Goal: Task Accomplishment & Management: Complete application form

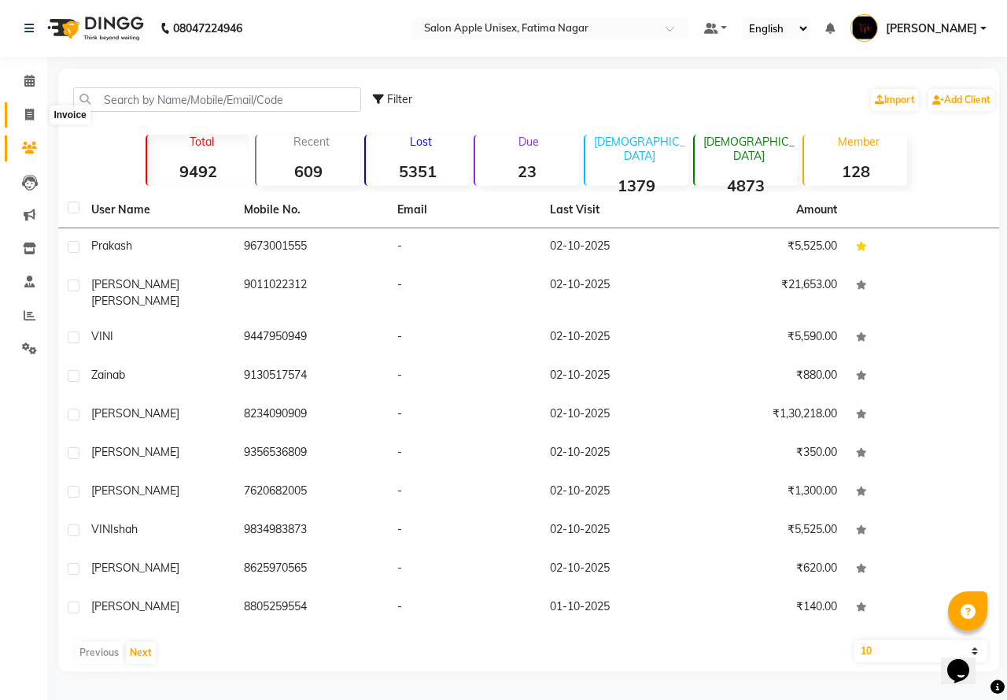
click at [28, 117] on icon at bounding box center [29, 115] width 9 height 12
select select "service"
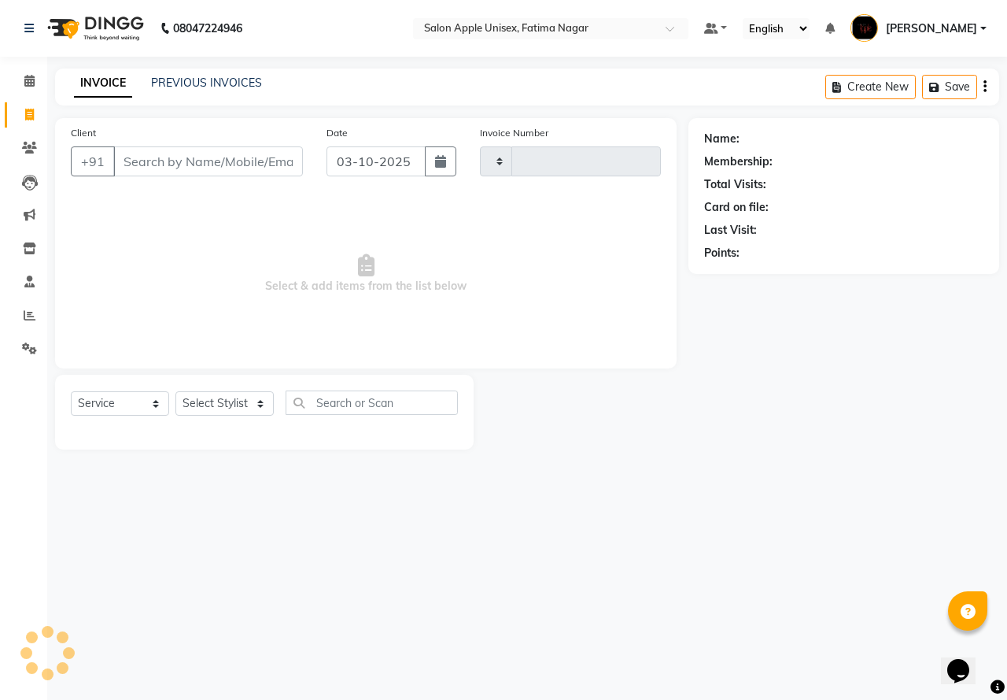
type input "1931"
select select "118"
click at [131, 150] on input "Client" at bounding box center [208, 161] width 190 height 30
drag, startPoint x: 141, startPoint y: 171, endPoint x: 124, endPoint y: 144, distance: 31.9
click at [124, 145] on div "Client +91" at bounding box center [187, 156] width 256 height 65
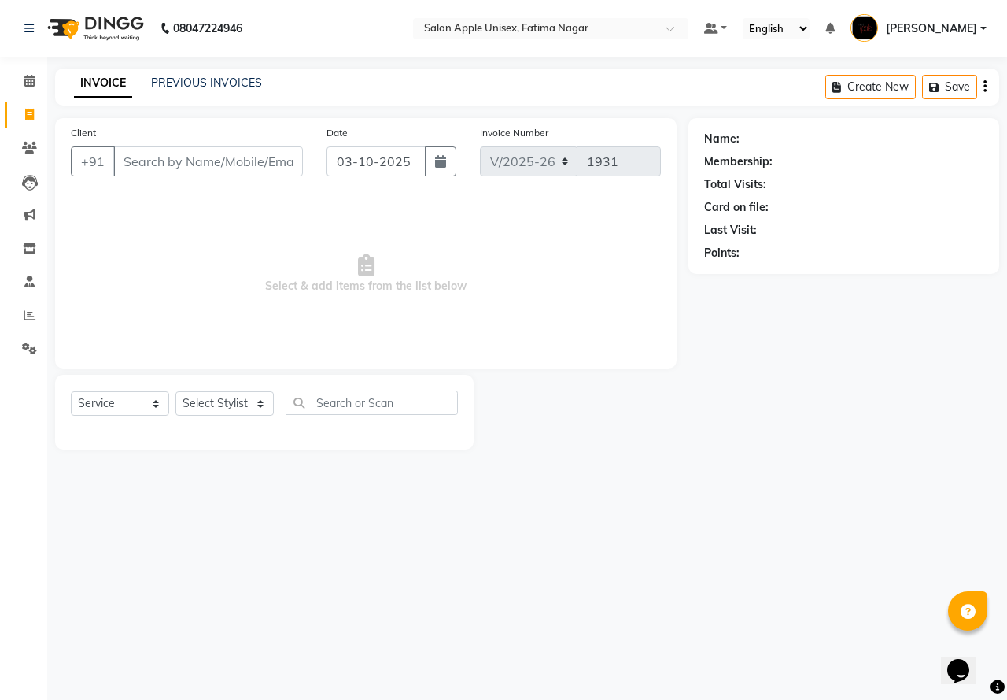
click at [126, 166] on input "Client" at bounding box center [208, 161] width 190 height 30
type input "7387347552"
click at [246, 164] on span "Add Client" at bounding box center [262, 161] width 62 height 16
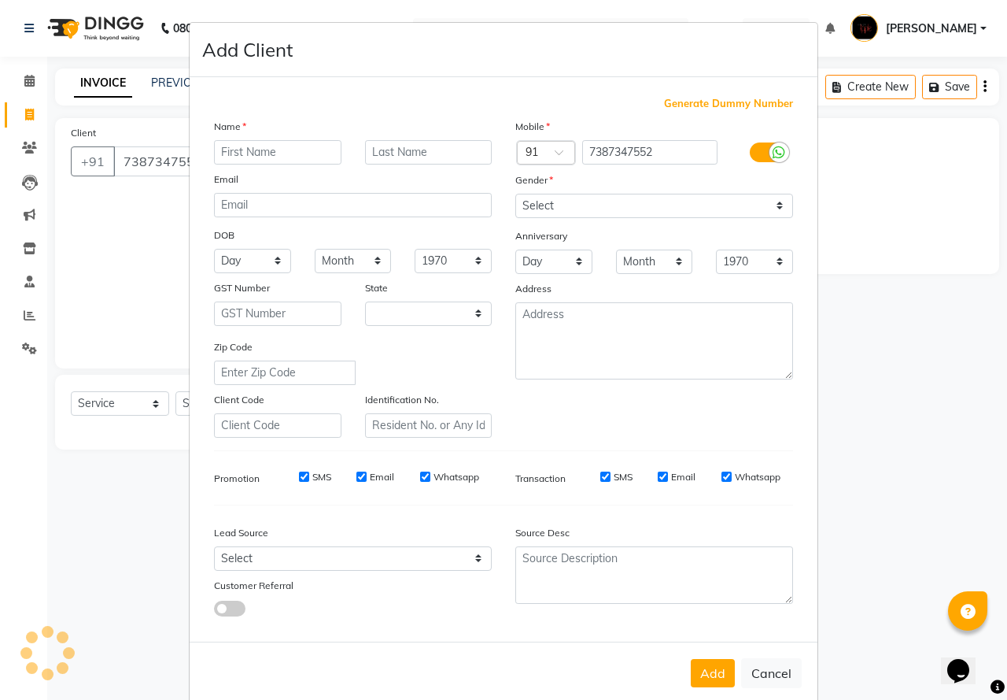
select select "22"
click at [248, 153] on input "text" at bounding box center [277, 152] width 127 height 24
type input "naina"
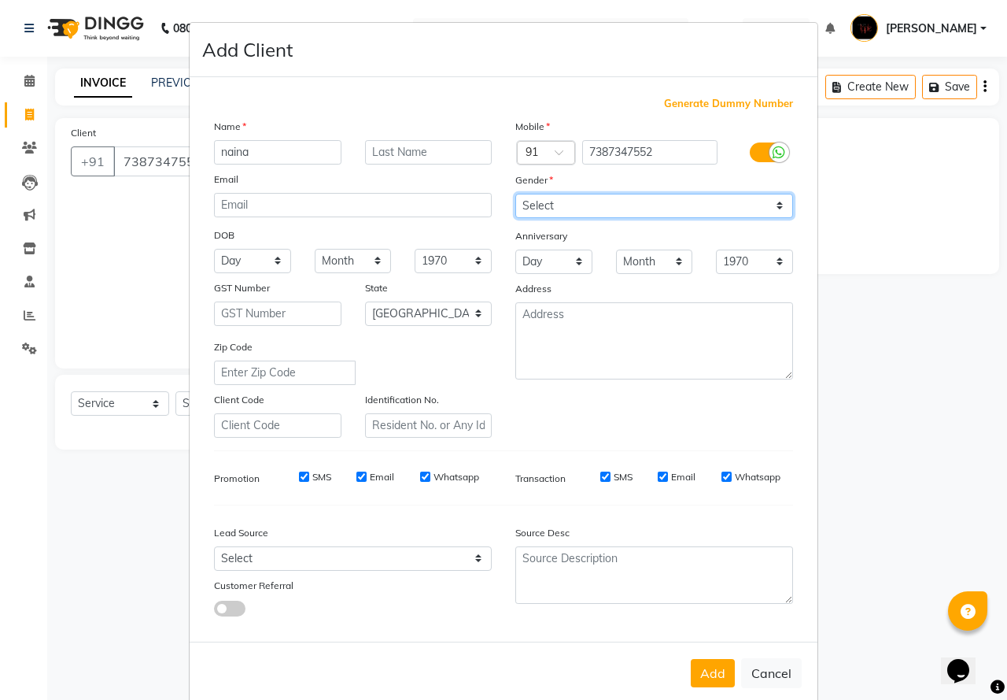
click at [551, 207] on select "Select [DEMOGRAPHIC_DATA] [DEMOGRAPHIC_DATA] Other Prefer Not To Say" at bounding box center [654, 206] width 278 height 24
select select "[DEMOGRAPHIC_DATA]"
click at [515, 194] on select "Select [DEMOGRAPHIC_DATA] [DEMOGRAPHIC_DATA] Other Prefer Not To Say" at bounding box center [654, 206] width 278 height 24
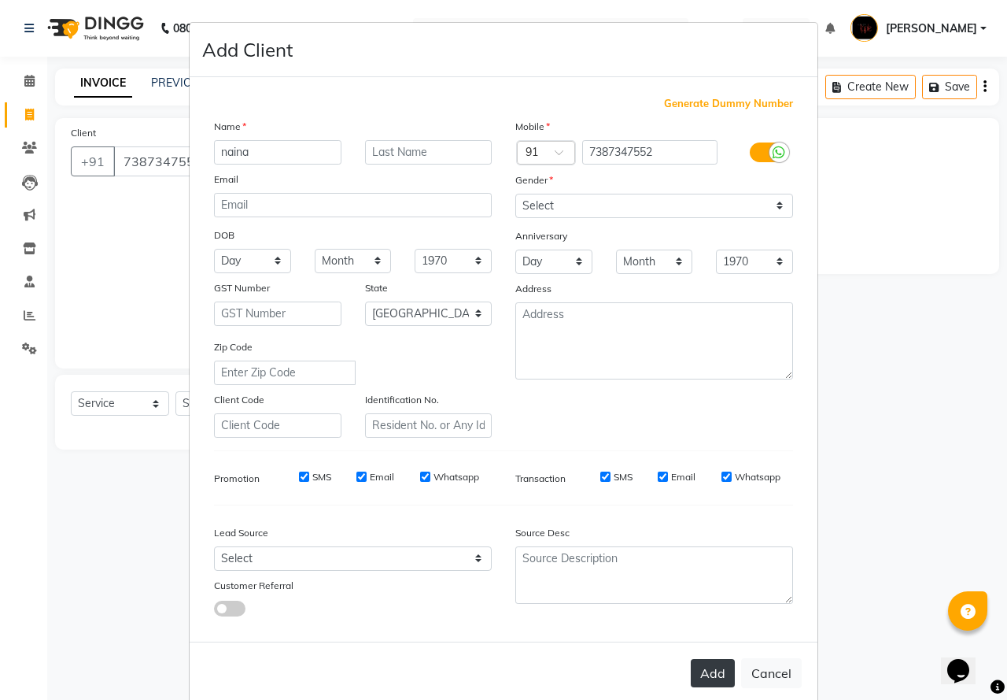
click at [728, 675] on button "Add" at bounding box center [713, 673] width 44 height 28
select select
select select "null"
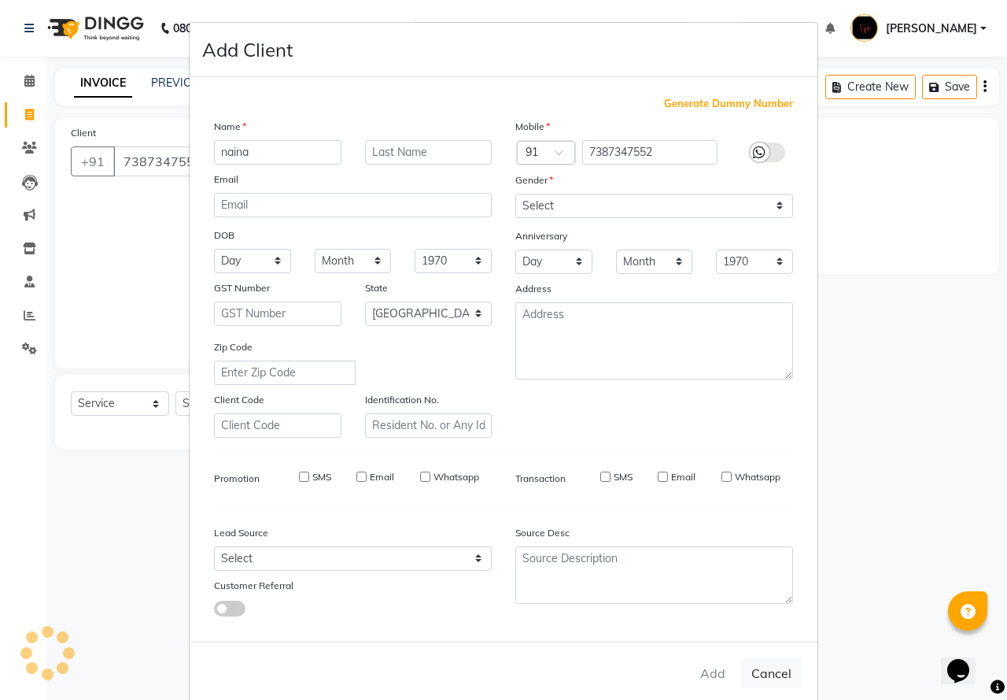
select select
checkbox input "false"
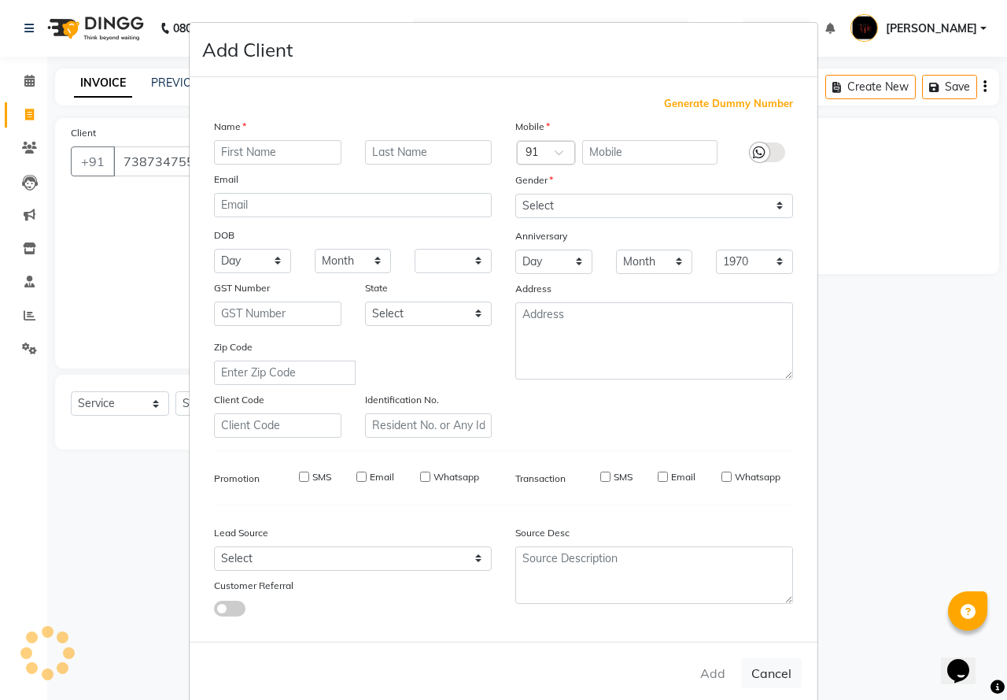
checkbox input "false"
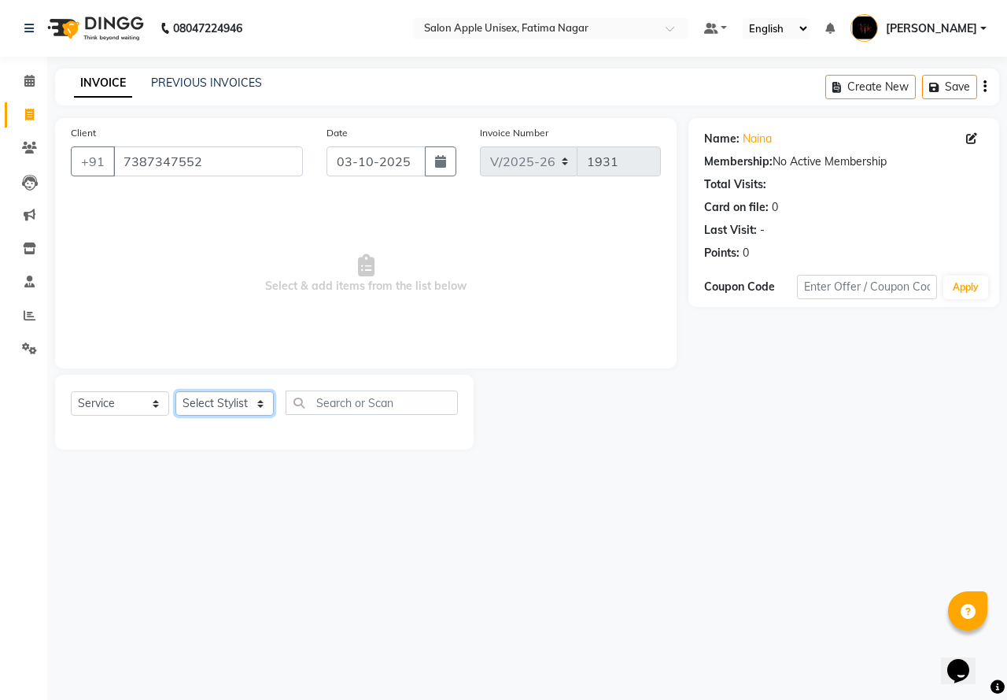
click at [228, 408] on select "Select Stylist [PERSON_NAME] [PERSON_NAME] [PERSON_NAME] [PERSON_NAME] Training…" at bounding box center [224, 403] width 98 height 24
select select "23905"
click at [175, 391] on select "Select Stylist [PERSON_NAME] [PERSON_NAME] [PERSON_NAME] [PERSON_NAME] Training…" at bounding box center [224, 403] width 98 height 24
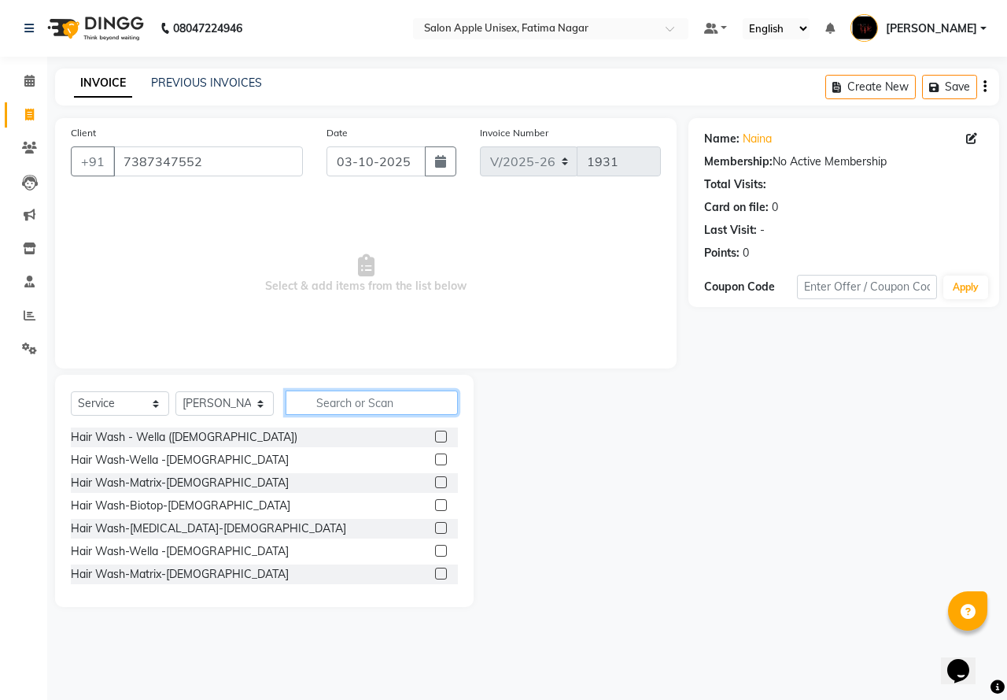
click at [347, 404] on input "text" at bounding box center [372, 402] width 172 height 24
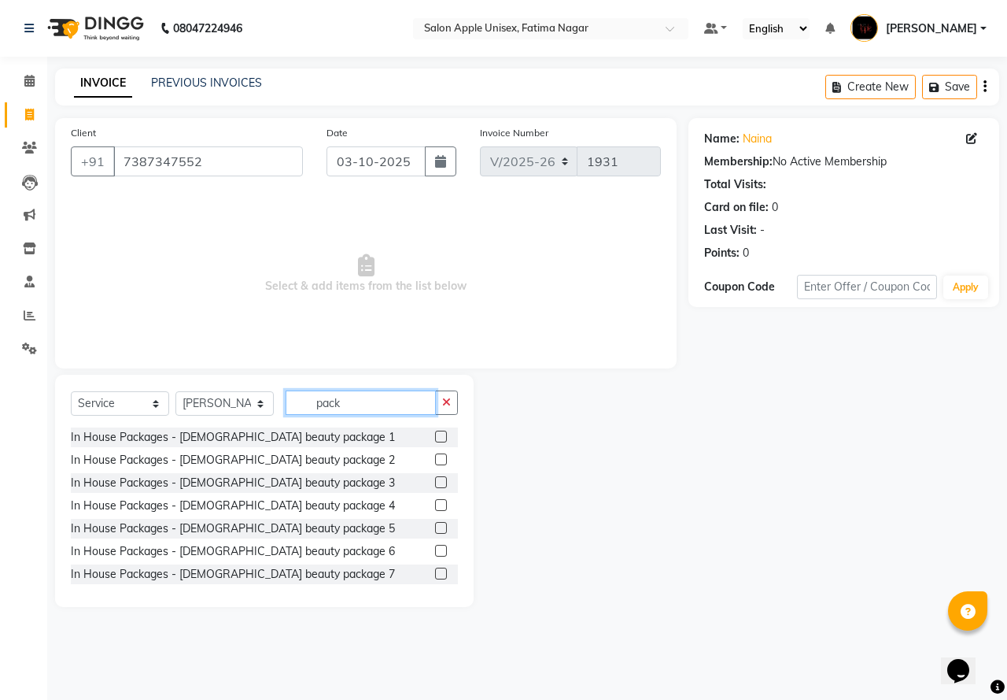
type input "pack"
click at [435, 457] on label at bounding box center [441, 459] width 12 height 12
click at [435, 457] on input "checkbox" at bounding box center [440, 460] width 10 height 10
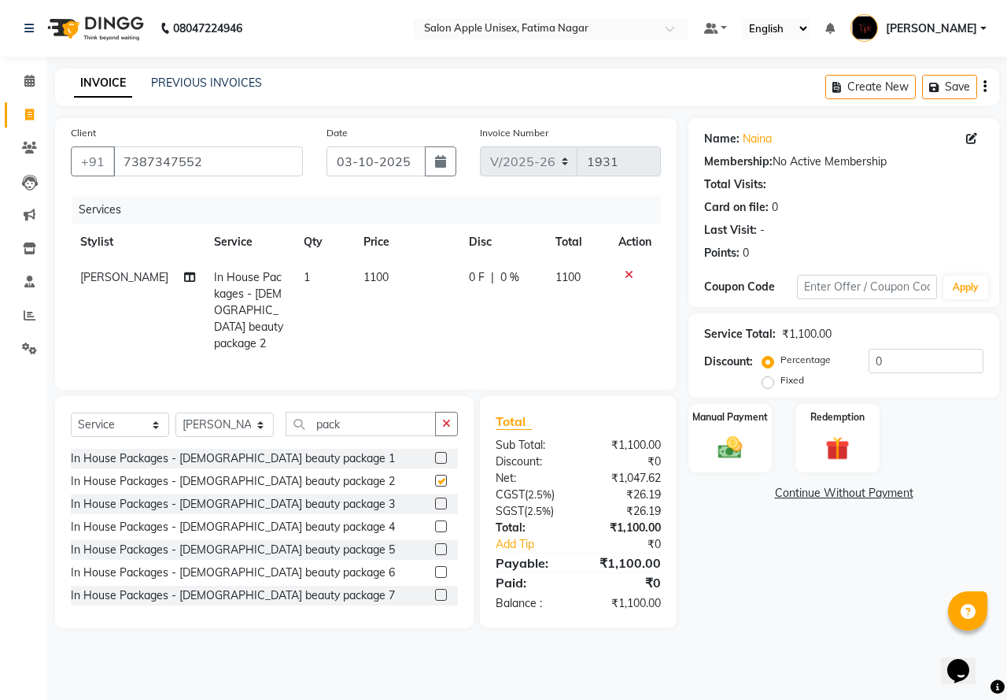
checkbox input "false"
click at [726, 442] on img at bounding box center [730, 447] width 41 height 29
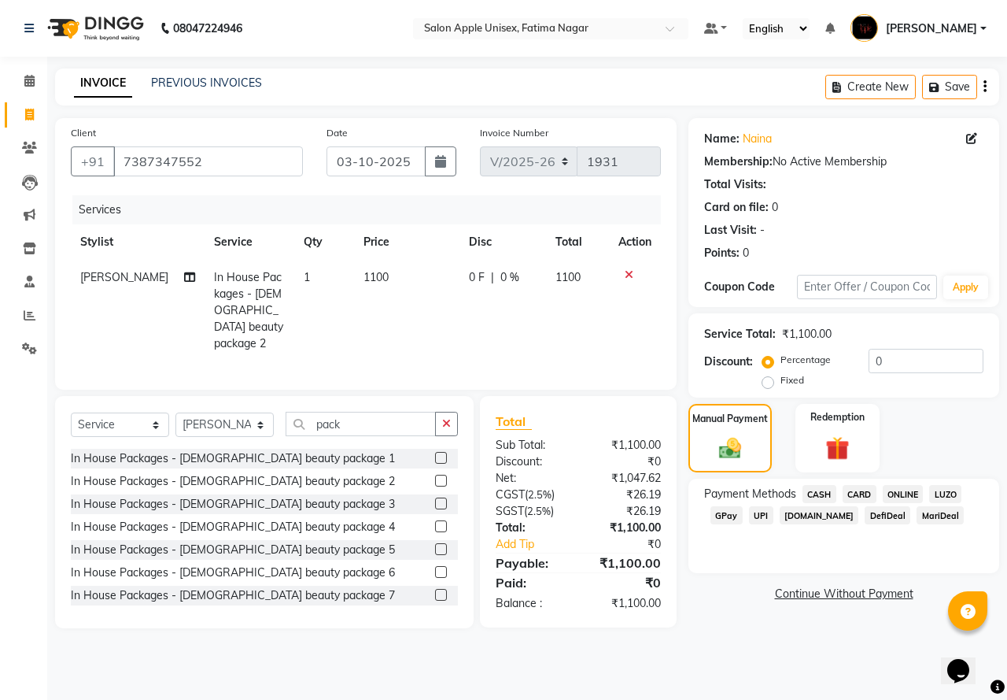
click at [835, 492] on div "Payment Methods CASH CARD ONLINE LUZO GPay UPI [DOMAIN_NAME] DefiDeal MariDeal" at bounding box center [843, 506] width 279 height 42
click at [828, 494] on span "CASH" at bounding box center [820, 494] width 34 height 18
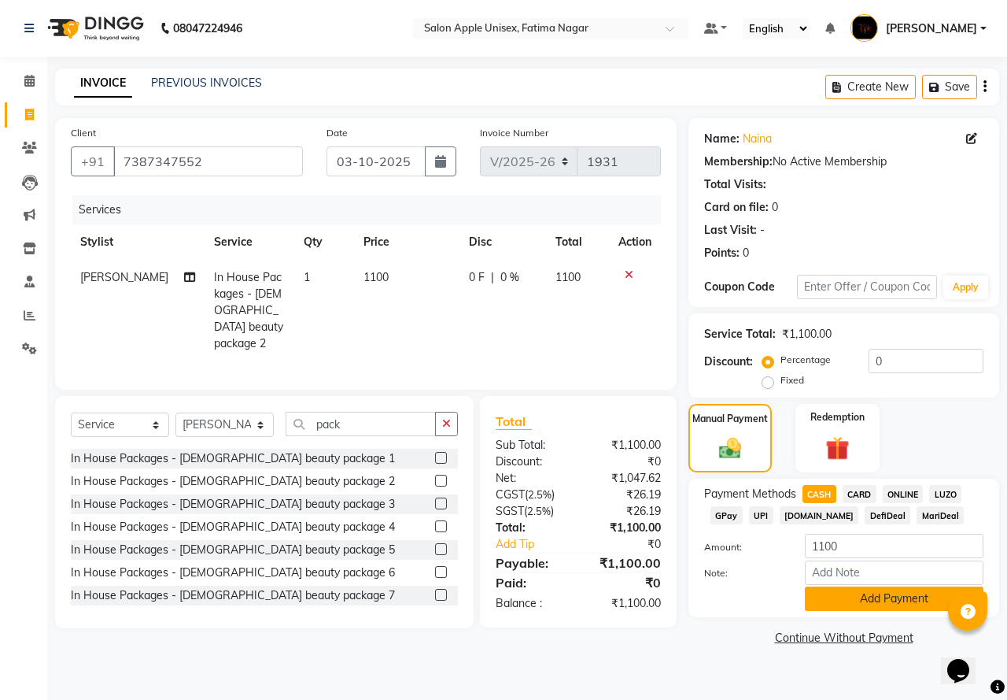
click at [878, 603] on button "Add Payment" at bounding box center [894, 598] width 179 height 24
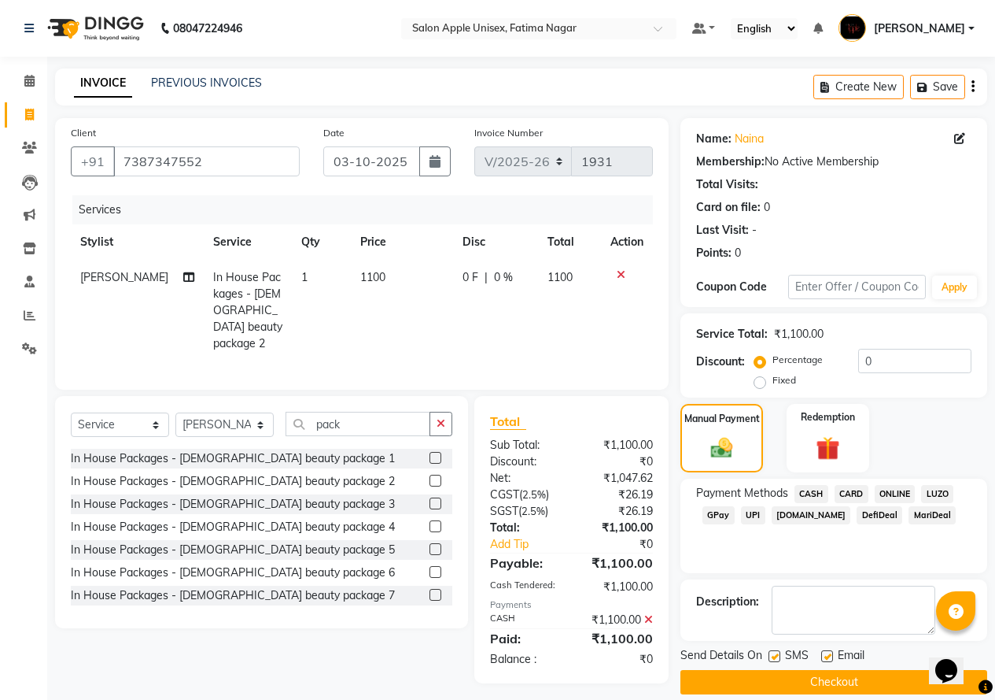
click at [853, 672] on button "Checkout" at bounding box center [834, 682] width 307 height 24
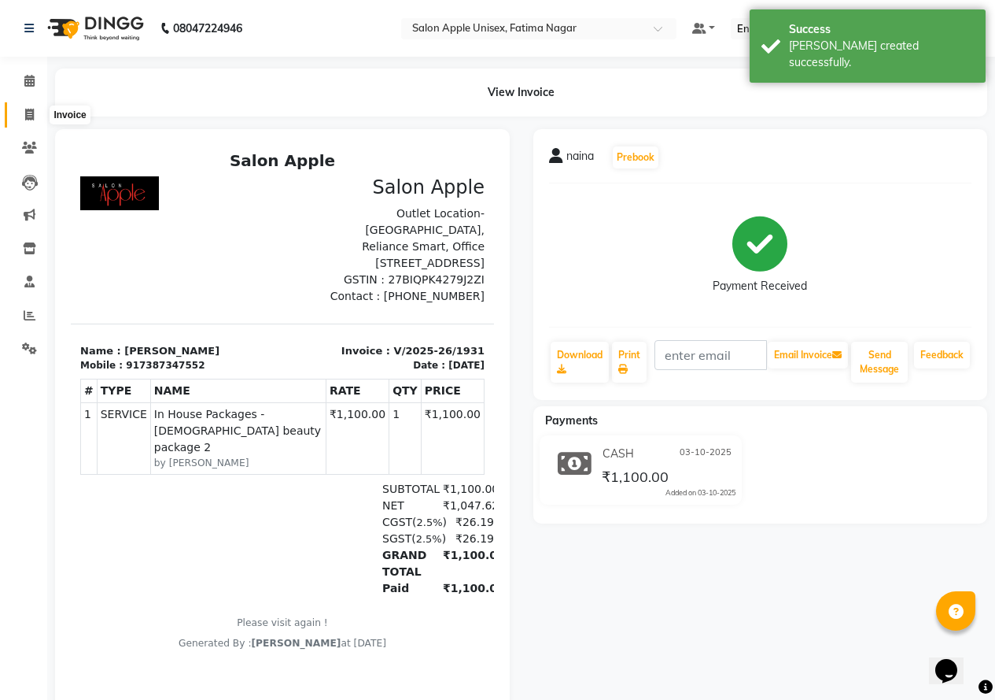
click at [30, 111] on icon at bounding box center [29, 115] width 9 height 12
select select "service"
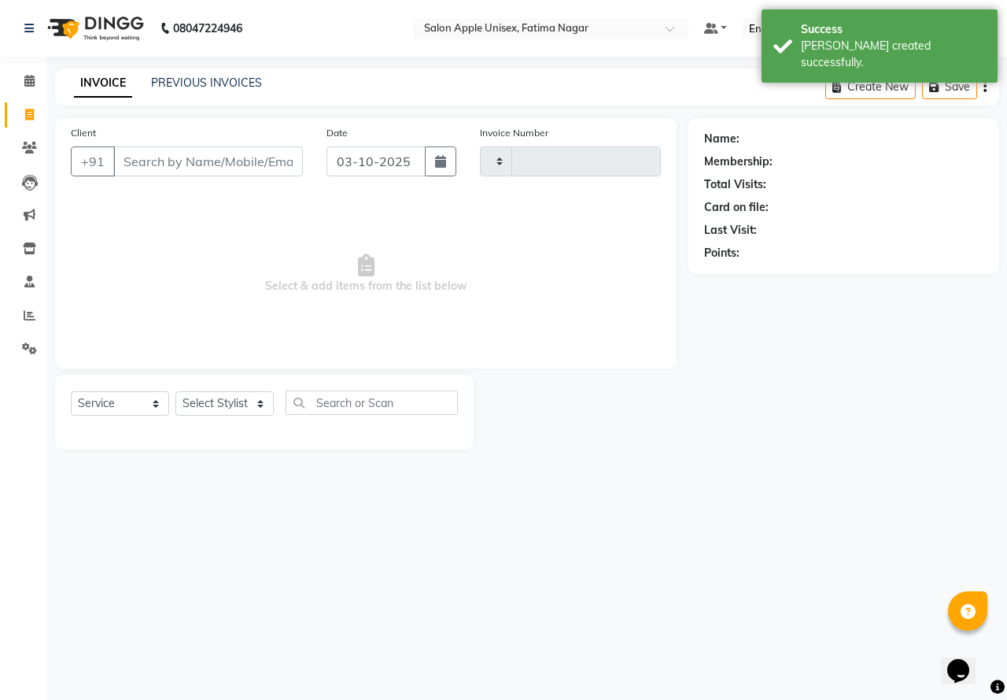
type input "1932"
select select "118"
click at [151, 157] on input "Client" at bounding box center [208, 161] width 190 height 30
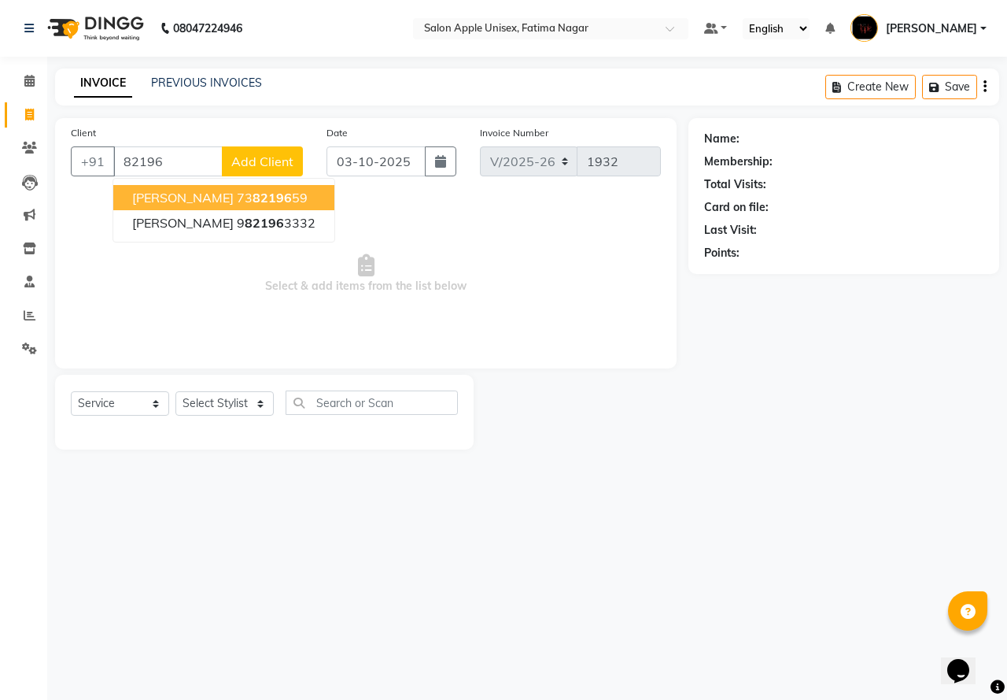
type input "82196"
click at [275, 169] on button "Add Client" at bounding box center [262, 161] width 81 height 30
select select "22"
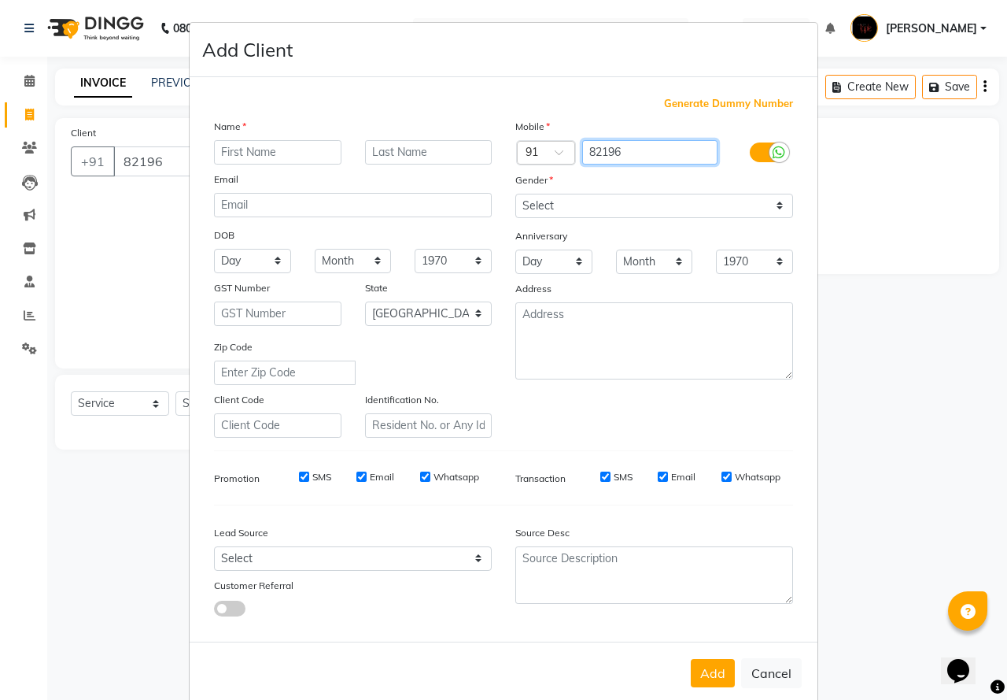
click at [641, 151] on input "82196" at bounding box center [650, 152] width 136 height 24
type input "8219644649"
click at [240, 151] on input "text" at bounding box center [277, 152] width 127 height 24
type input "[PERSON_NAME]"
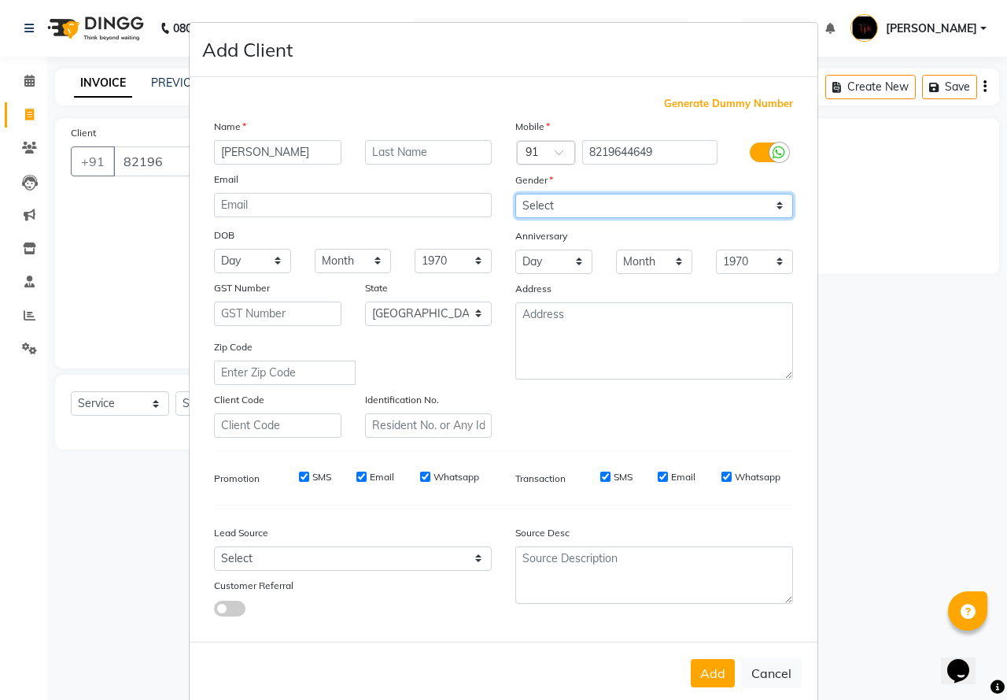
click at [564, 205] on select "Select [DEMOGRAPHIC_DATA] [DEMOGRAPHIC_DATA] Other Prefer Not To Say" at bounding box center [654, 206] width 278 height 24
select select "[DEMOGRAPHIC_DATA]"
click at [515, 194] on select "Select [DEMOGRAPHIC_DATA] [DEMOGRAPHIC_DATA] Other Prefer Not To Say" at bounding box center [654, 206] width 278 height 24
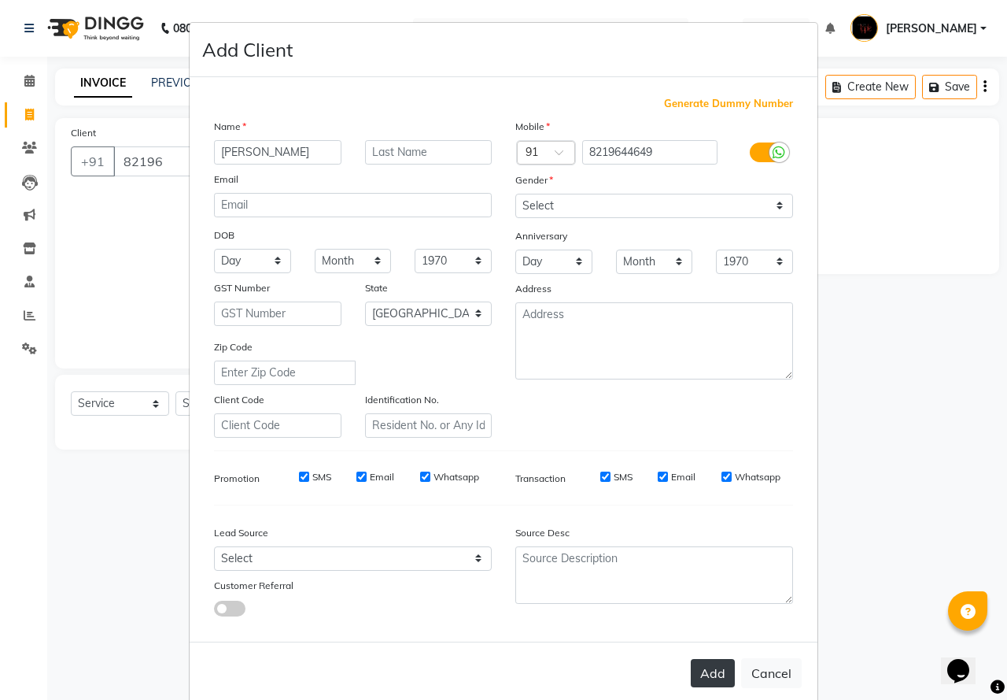
click at [700, 676] on button "Add" at bounding box center [713, 673] width 44 height 28
type input "8219644649"
select select
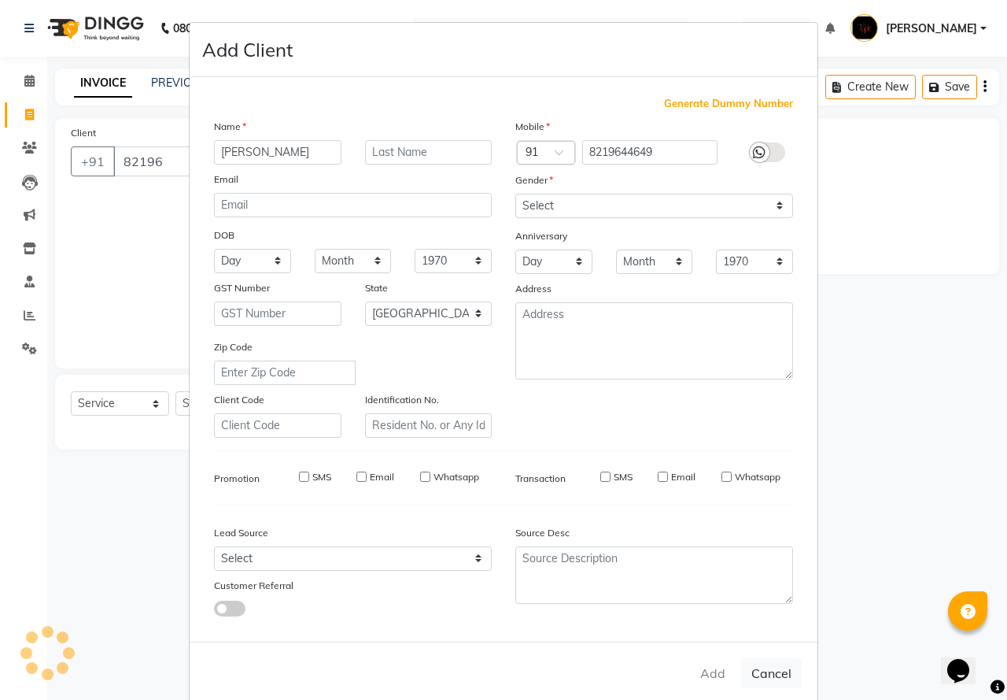
select select "null"
select select
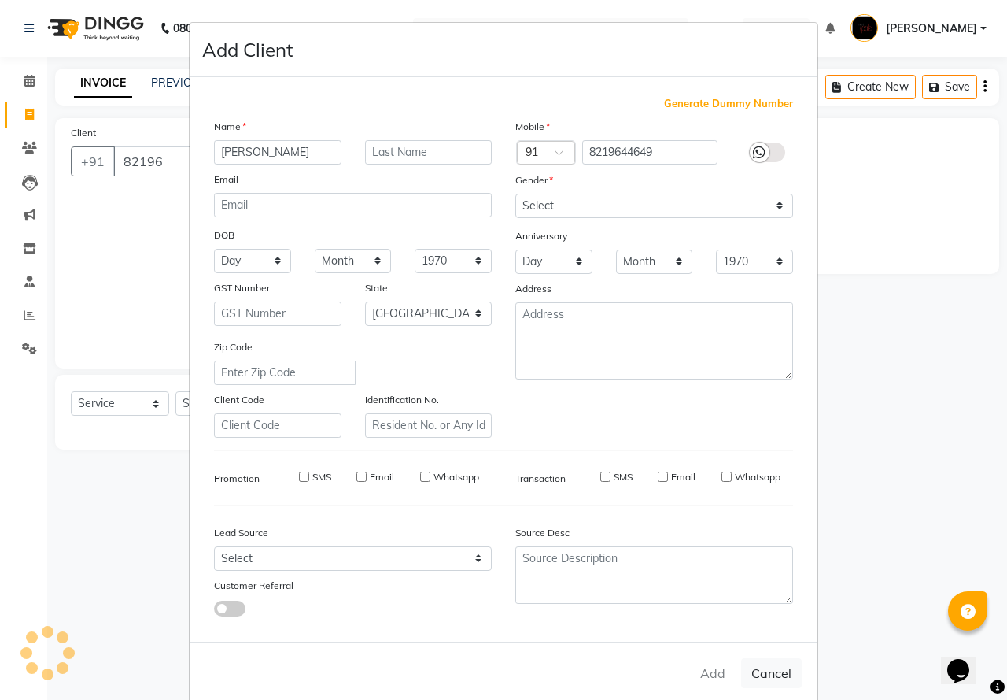
checkbox input "false"
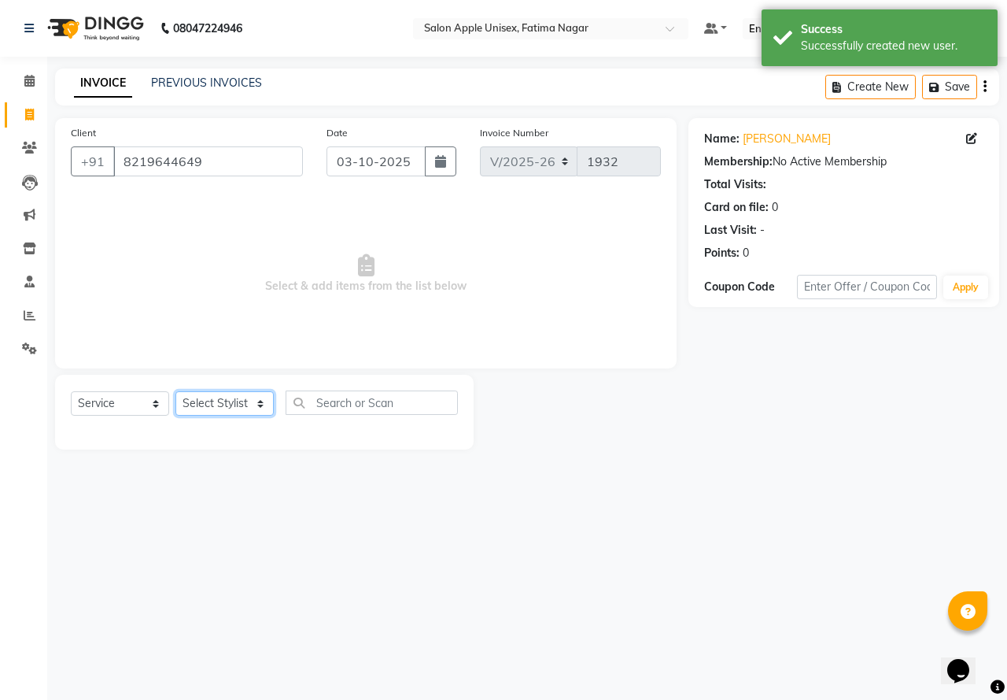
click at [219, 401] on select "Select Stylist [PERSON_NAME] [PERSON_NAME] [PERSON_NAME] [PERSON_NAME] Training…" at bounding box center [224, 403] width 98 height 24
select select "11051"
click at [175, 391] on select "Select Stylist [PERSON_NAME] [PERSON_NAME] [PERSON_NAME] [PERSON_NAME] Training…" at bounding box center [224, 403] width 98 height 24
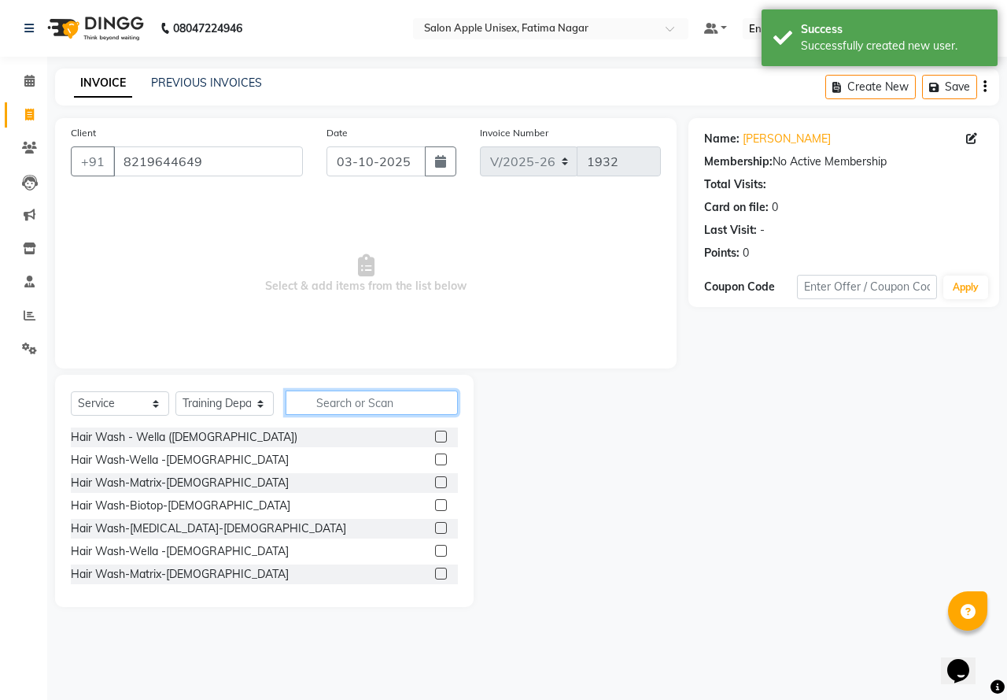
click at [331, 404] on input "text" at bounding box center [372, 402] width 172 height 24
type input "thr"
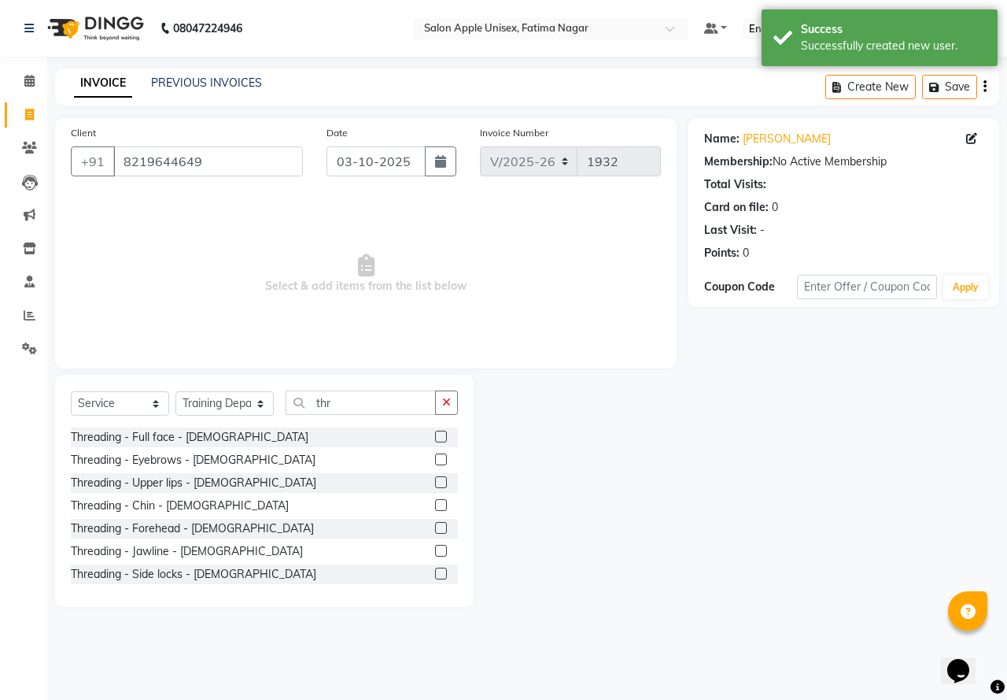
click at [435, 460] on label at bounding box center [441, 459] width 12 height 12
click at [435, 460] on input "checkbox" at bounding box center [440, 460] width 10 height 10
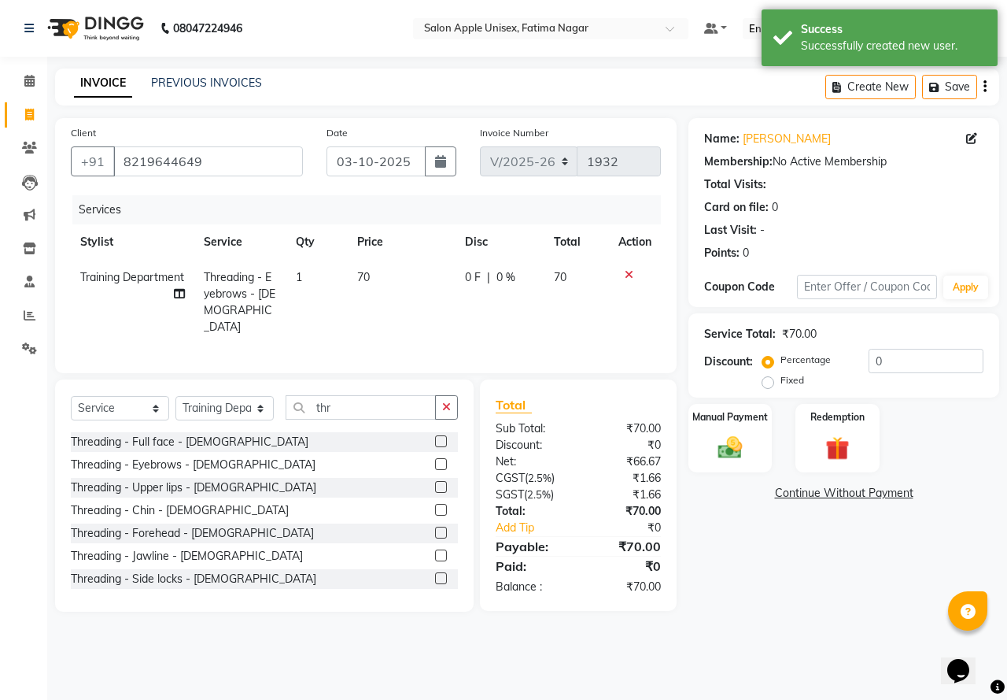
click at [435, 458] on label at bounding box center [441, 464] width 12 height 12
click at [435, 460] on input "checkbox" at bounding box center [440, 465] width 10 height 10
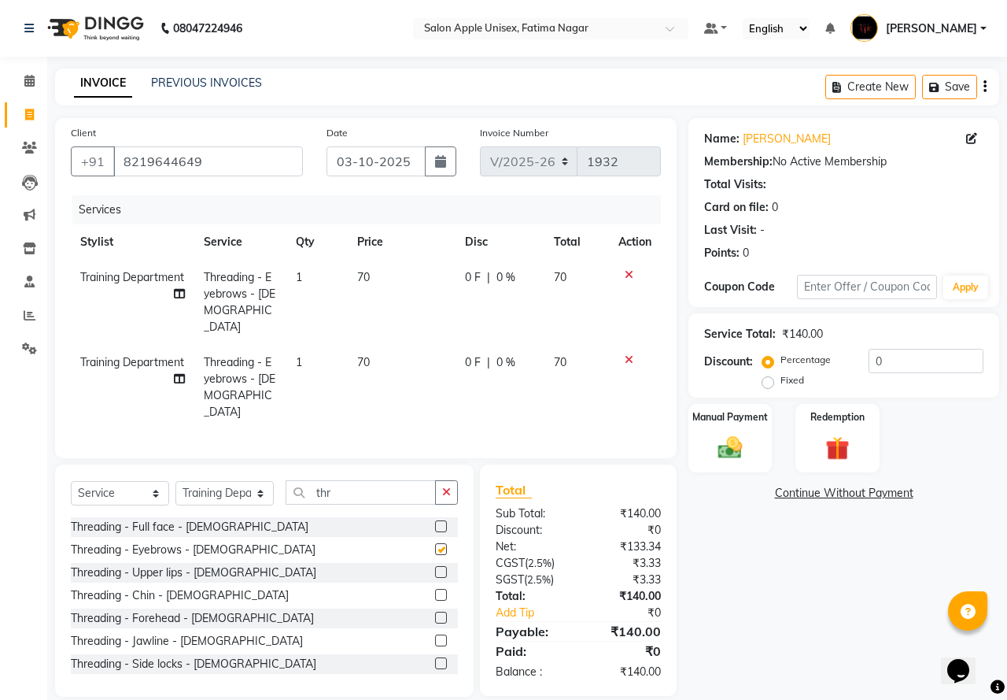
checkbox input "false"
click at [435, 566] on label at bounding box center [441, 572] width 12 height 12
click at [435, 567] on input "checkbox" at bounding box center [440, 572] width 10 height 10
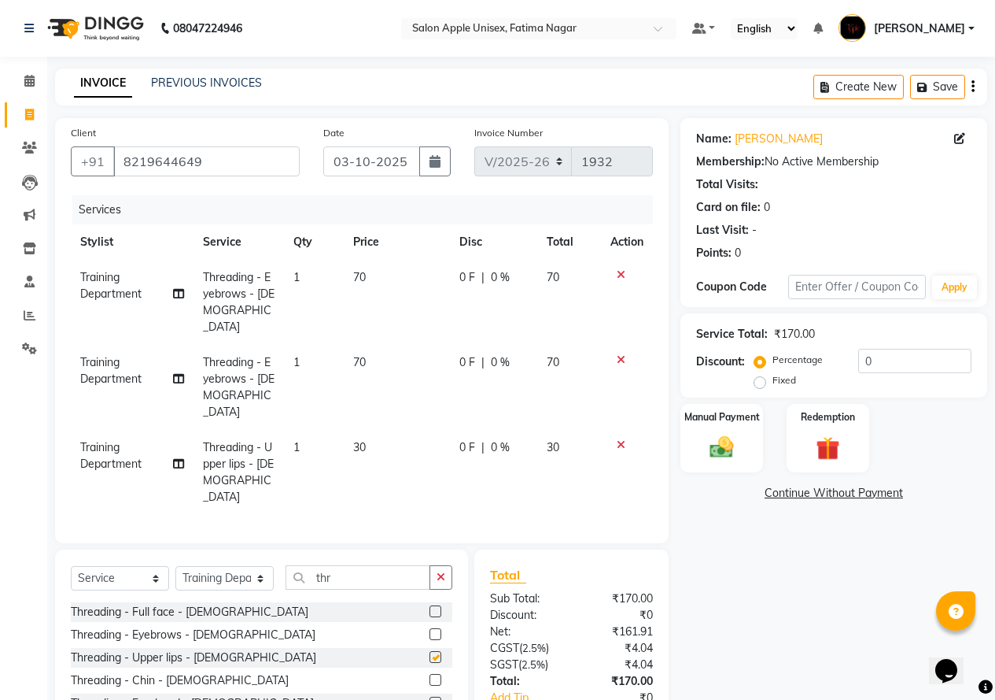
checkbox input "false"
click at [430, 696] on label at bounding box center [436, 702] width 12 height 12
click at [430, 698] on input "checkbox" at bounding box center [435, 703] width 10 height 10
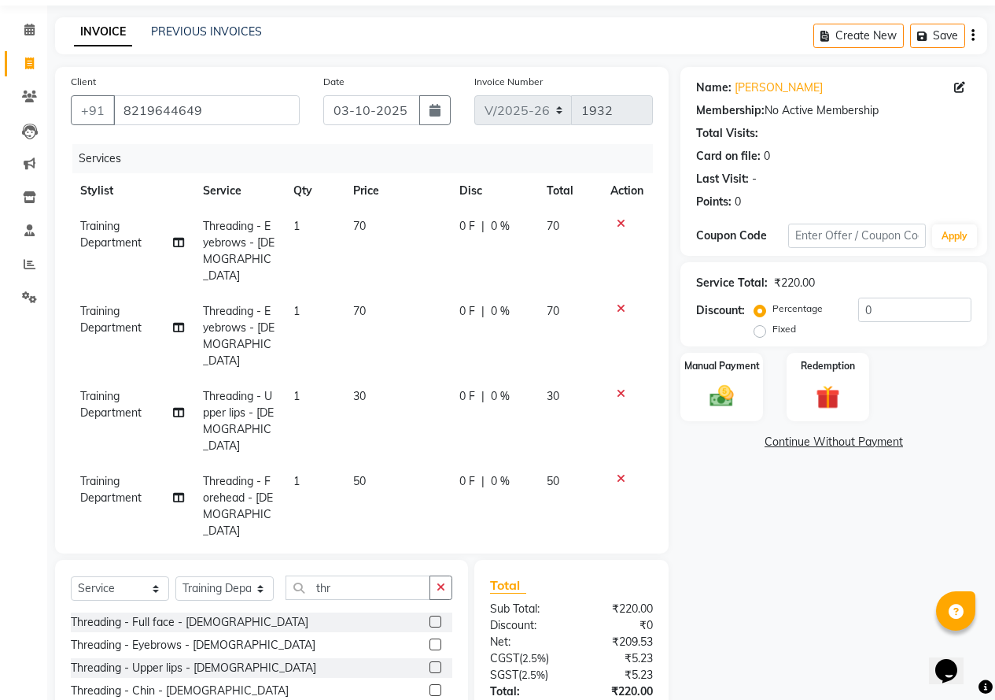
checkbox input "false"
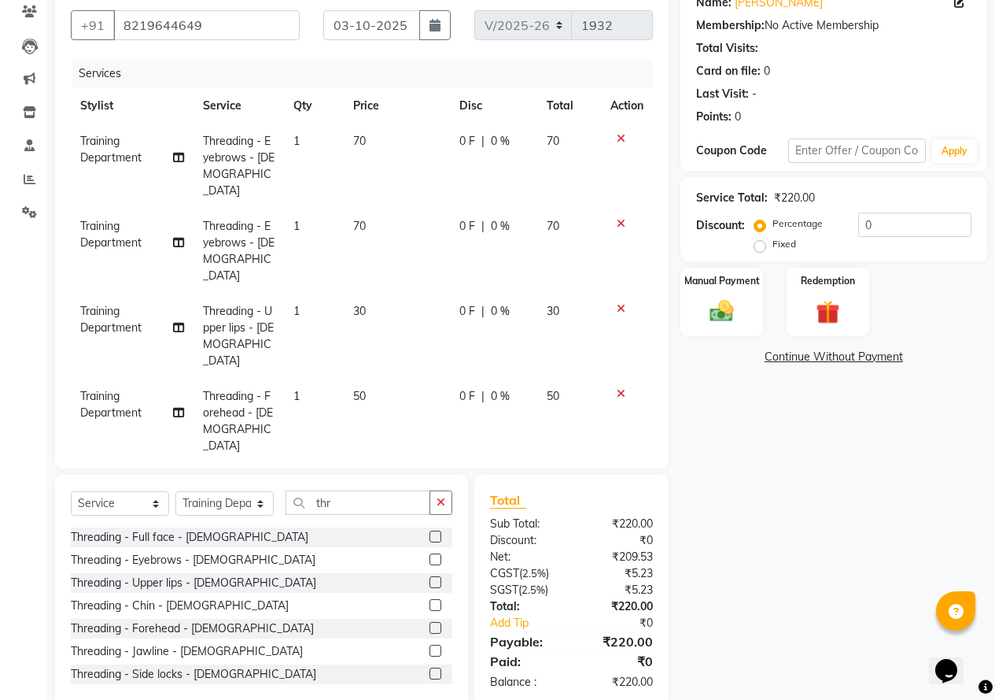
scroll to position [48, 0]
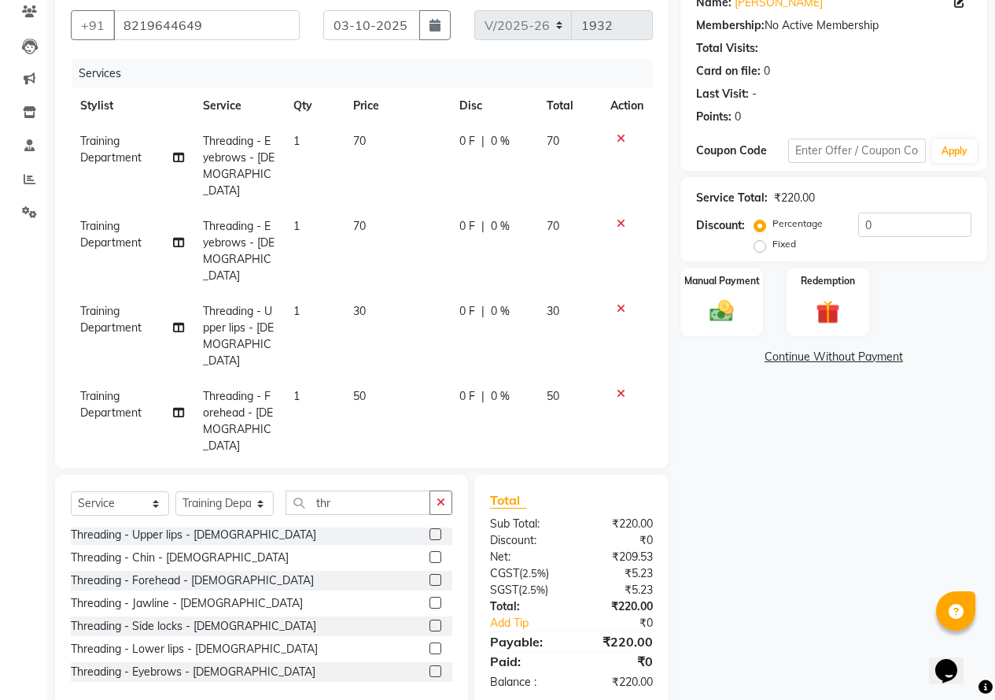
click at [430, 639] on div at bounding box center [441, 649] width 23 height 20
click at [430, 642] on label at bounding box center [436, 648] width 12 height 12
click at [430, 644] on input "checkbox" at bounding box center [435, 649] width 10 height 10
checkbox input "false"
click at [732, 301] on img at bounding box center [722, 311] width 40 height 28
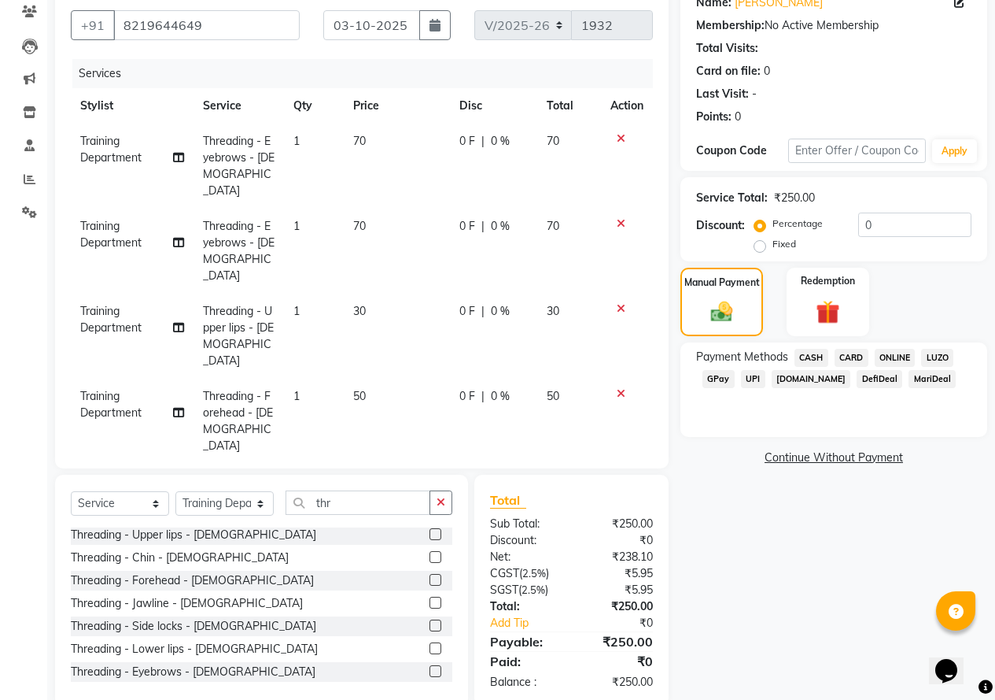
click at [877, 356] on span "ONLINE" at bounding box center [895, 358] width 41 height 18
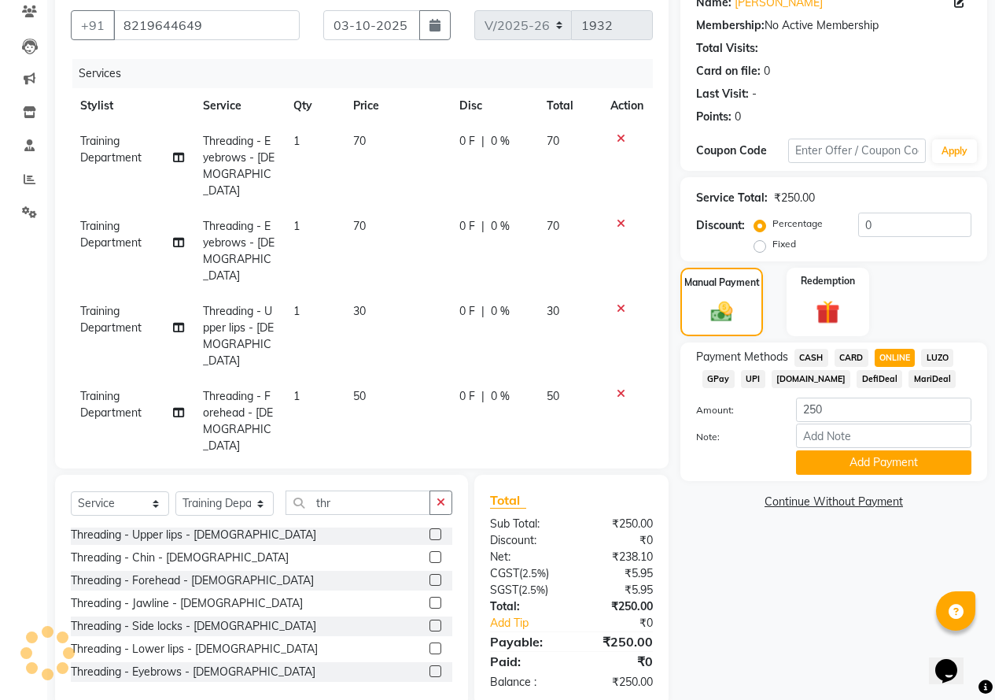
click at [863, 475] on div "Payment Methods CASH CARD ONLINE LUZO GPay UPI [DOMAIN_NAME] DefiDeal MariDeal …" at bounding box center [834, 411] width 307 height 139
click at [863, 469] on button "Add Payment" at bounding box center [883, 462] width 175 height 24
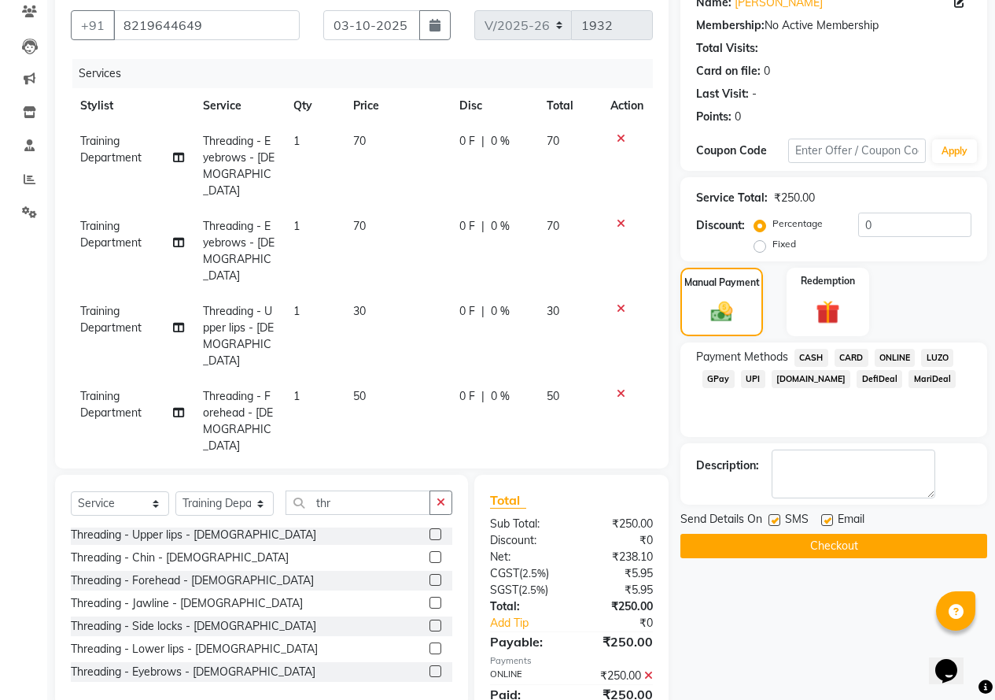
click at [814, 535] on button "Checkout" at bounding box center [834, 546] width 307 height 24
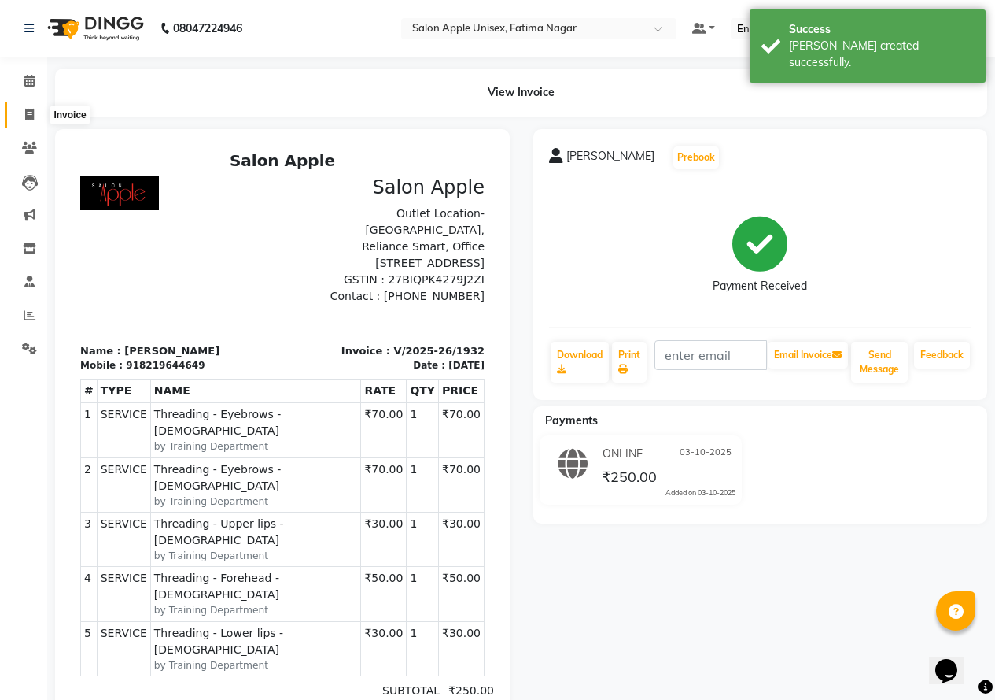
click at [29, 113] on icon at bounding box center [29, 115] width 9 height 12
select select "118"
select select "service"
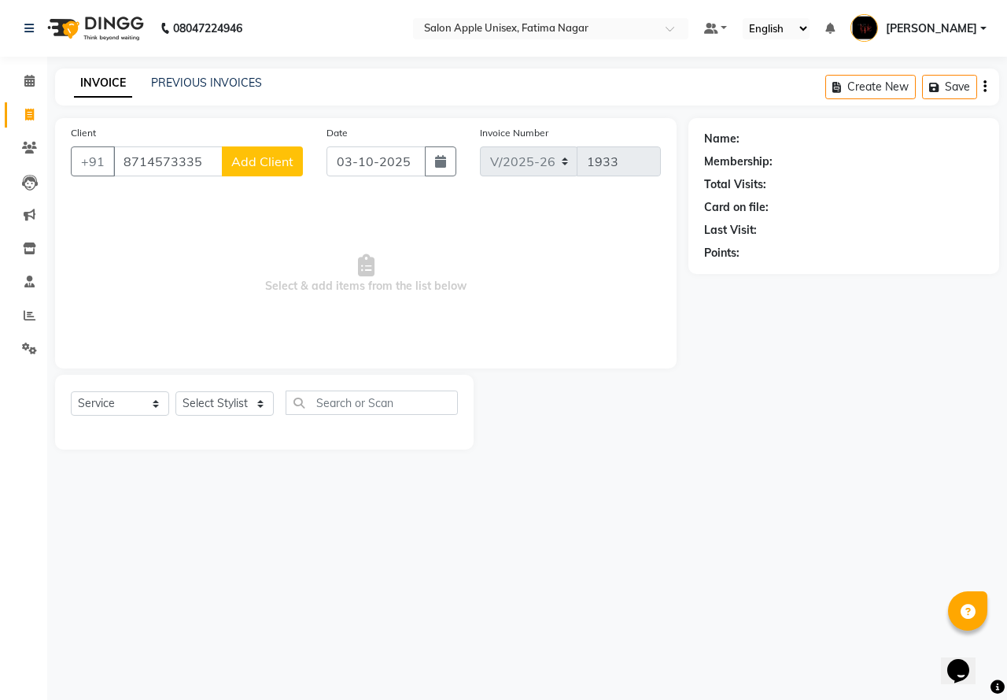
type input "8714573335"
click at [279, 164] on span "Add Client" at bounding box center [262, 161] width 62 height 16
select select "22"
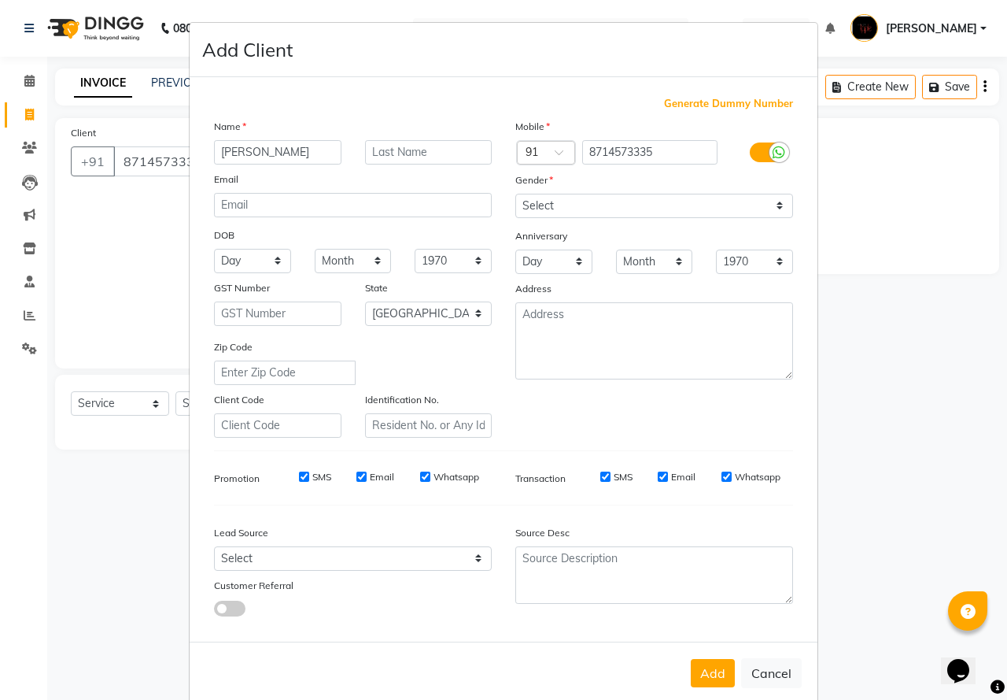
type input "[PERSON_NAME]"
click at [512, 190] on div "Gender" at bounding box center [529, 183] width 50 height 22
click at [533, 201] on select "Select [DEMOGRAPHIC_DATA] [DEMOGRAPHIC_DATA] Other Prefer Not To Say" at bounding box center [654, 206] width 278 height 24
select select "[DEMOGRAPHIC_DATA]"
click at [515, 194] on select "Select [DEMOGRAPHIC_DATA] [DEMOGRAPHIC_DATA] Other Prefer Not To Say" at bounding box center [654, 206] width 278 height 24
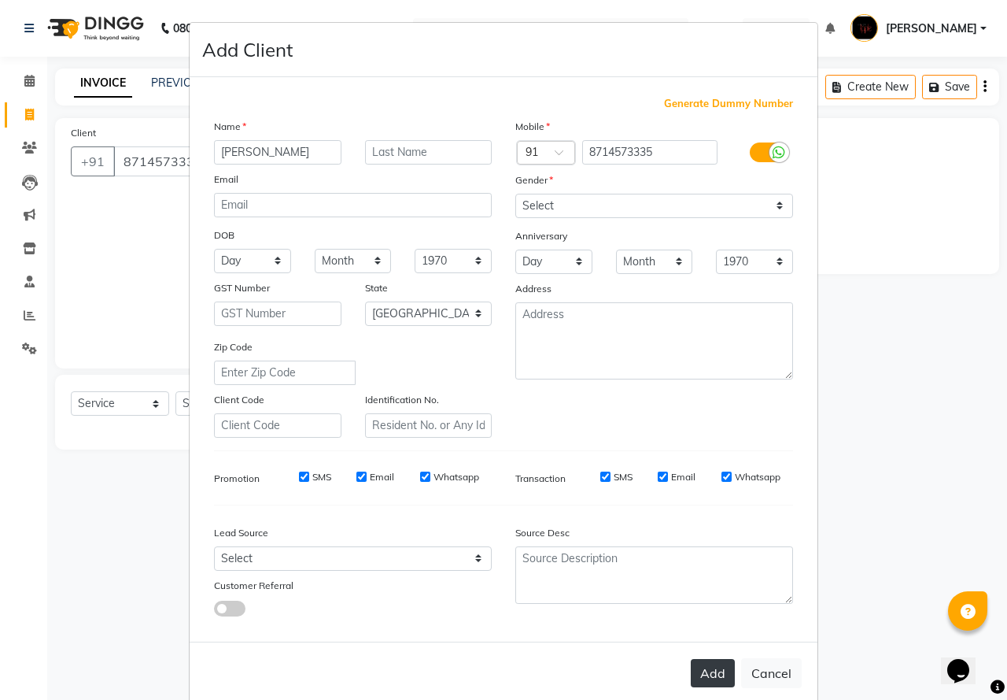
click at [718, 667] on button "Add" at bounding box center [713, 673] width 44 height 28
select select
select select "null"
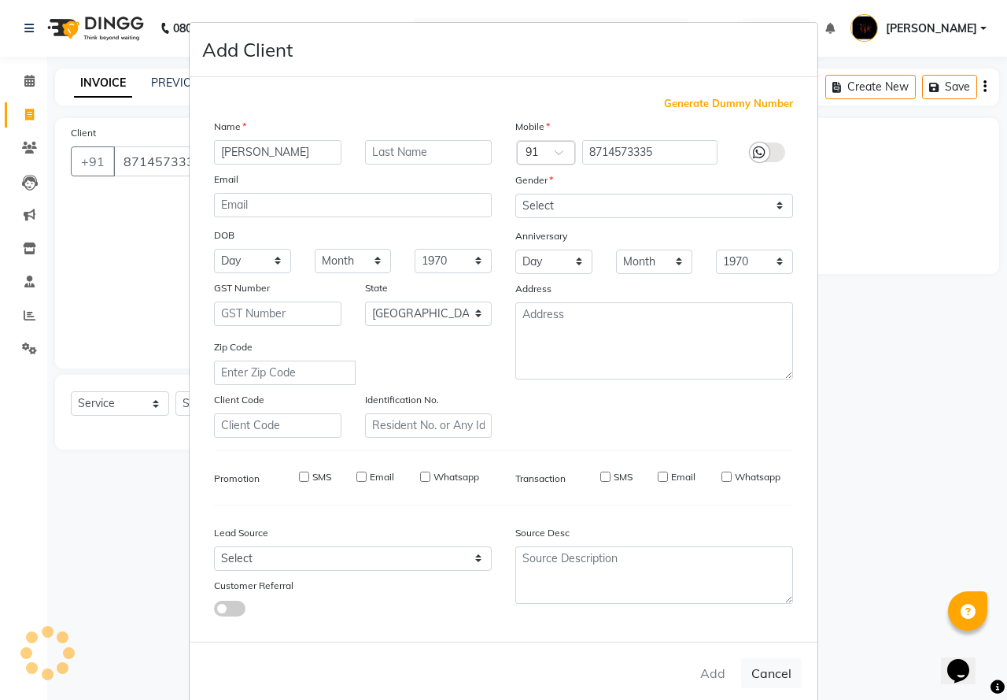
select select
checkbox input "false"
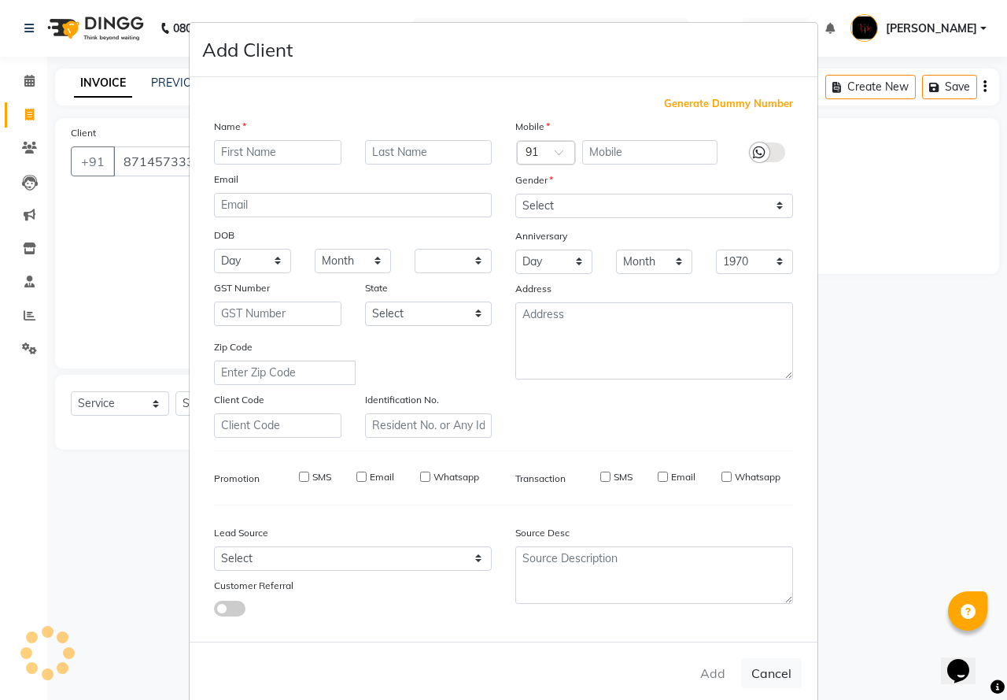
checkbox input "false"
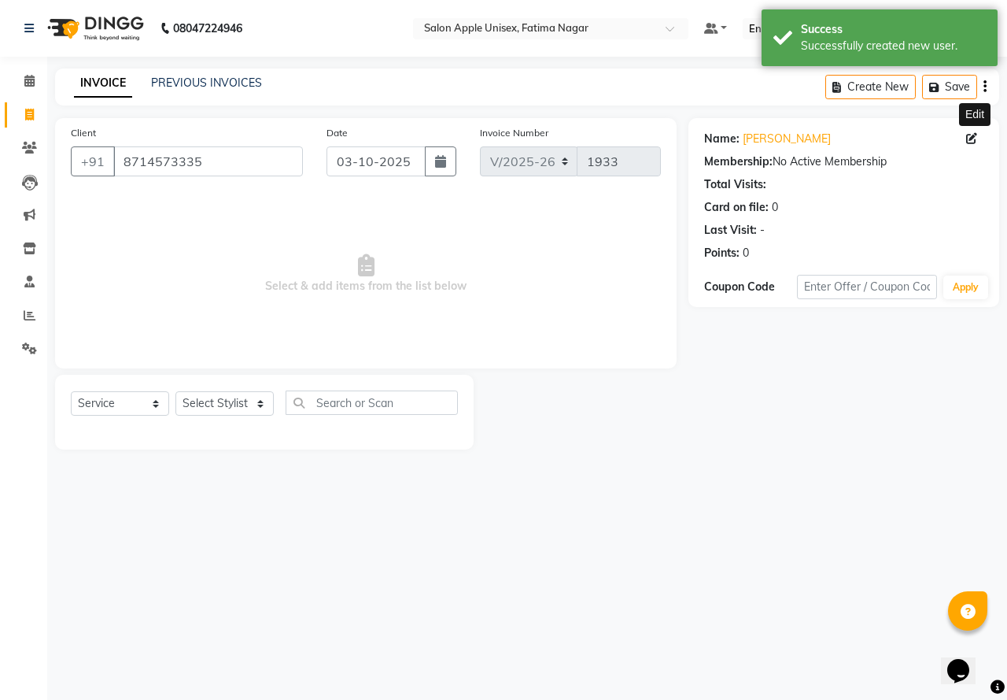
click at [976, 137] on icon at bounding box center [971, 138] width 11 height 11
select select "22"
select select "[DEMOGRAPHIC_DATA]"
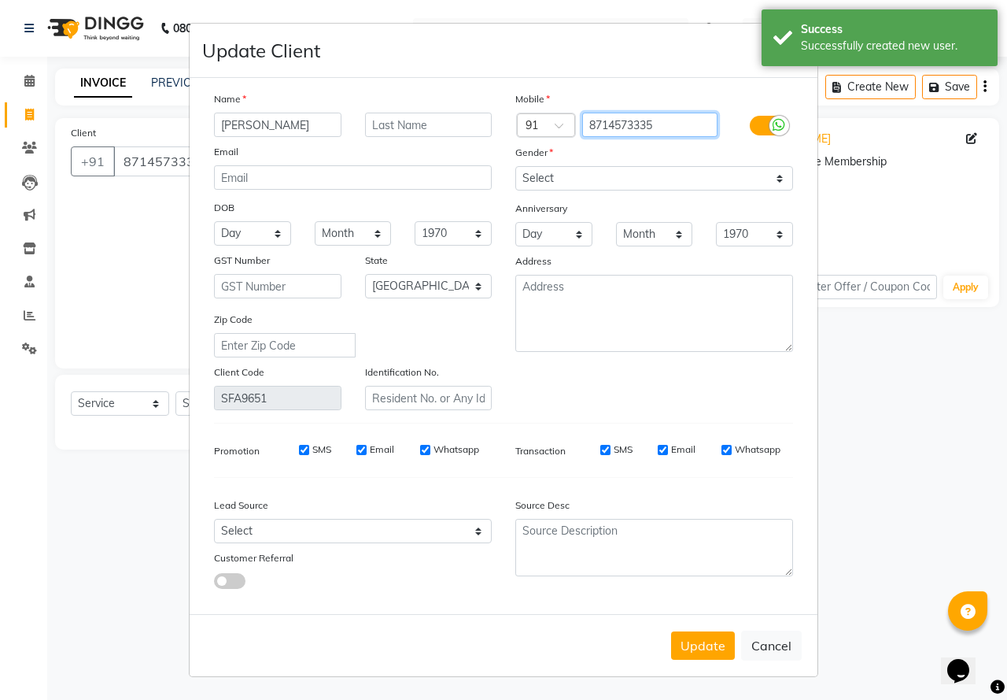
click at [622, 122] on input "8714573335" at bounding box center [650, 125] width 136 height 24
type input "871473335"
click at [718, 648] on button "Update" at bounding box center [703, 645] width 64 height 28
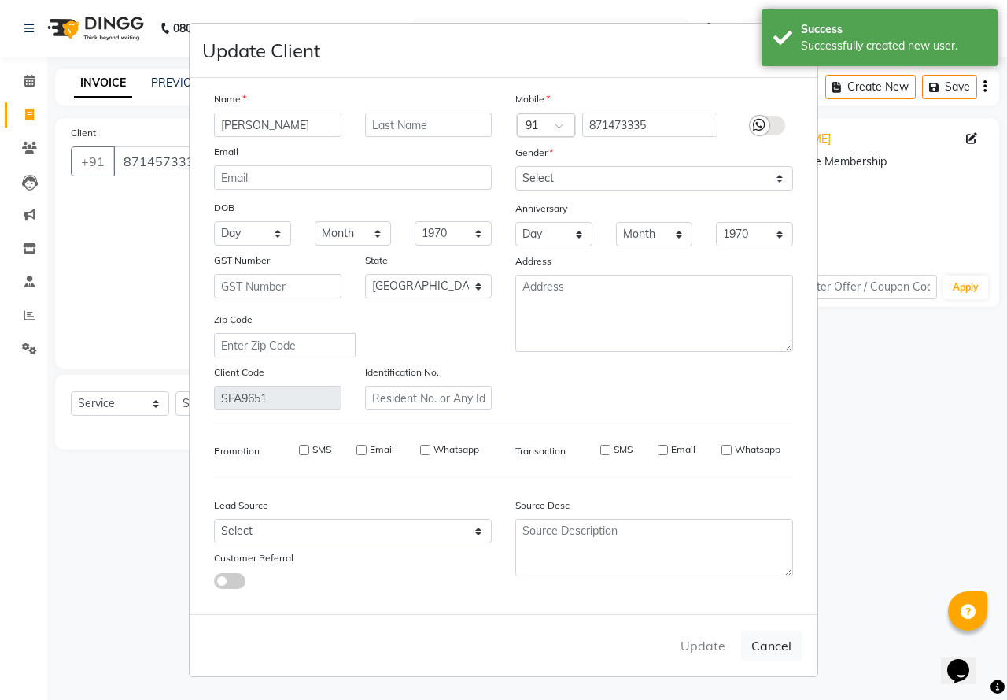
type input "871473335"
select select
select select "null"
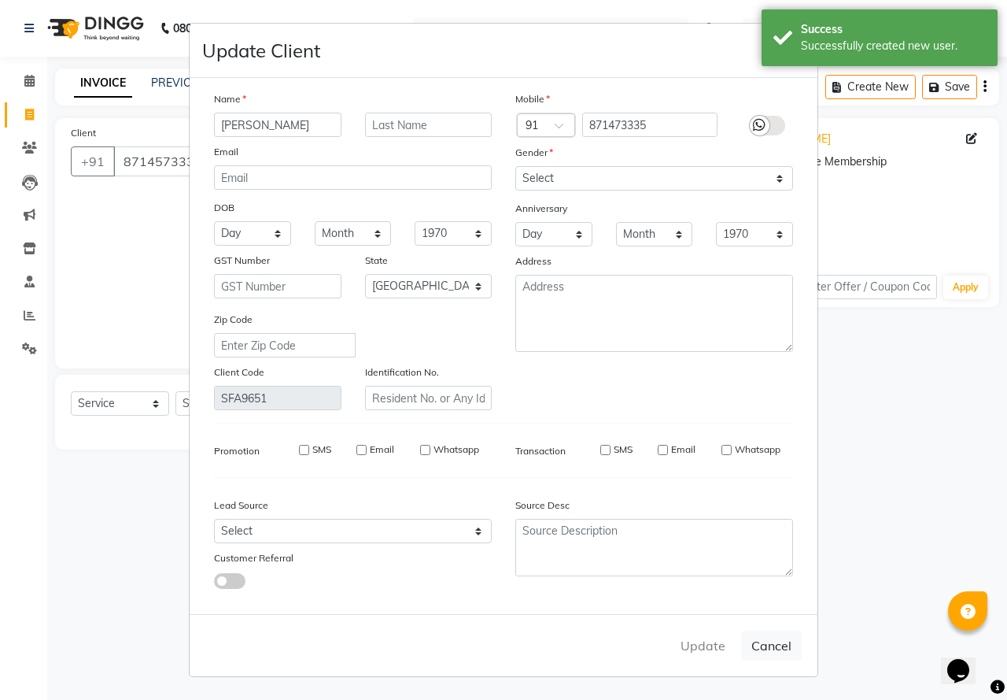
select select
checkbox input "false"
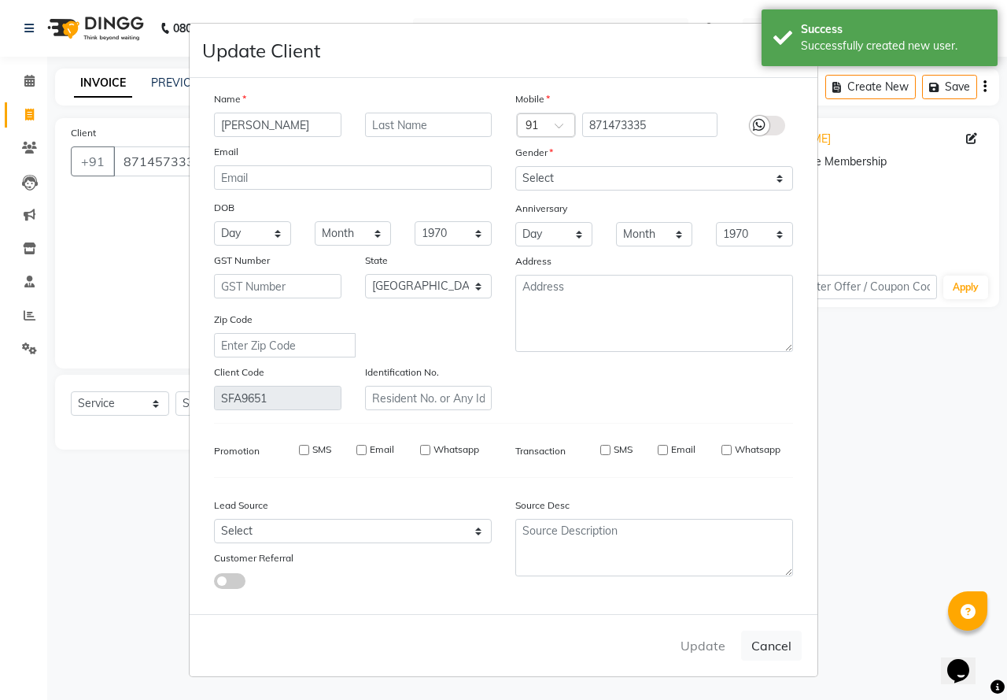
checkbox input "false"
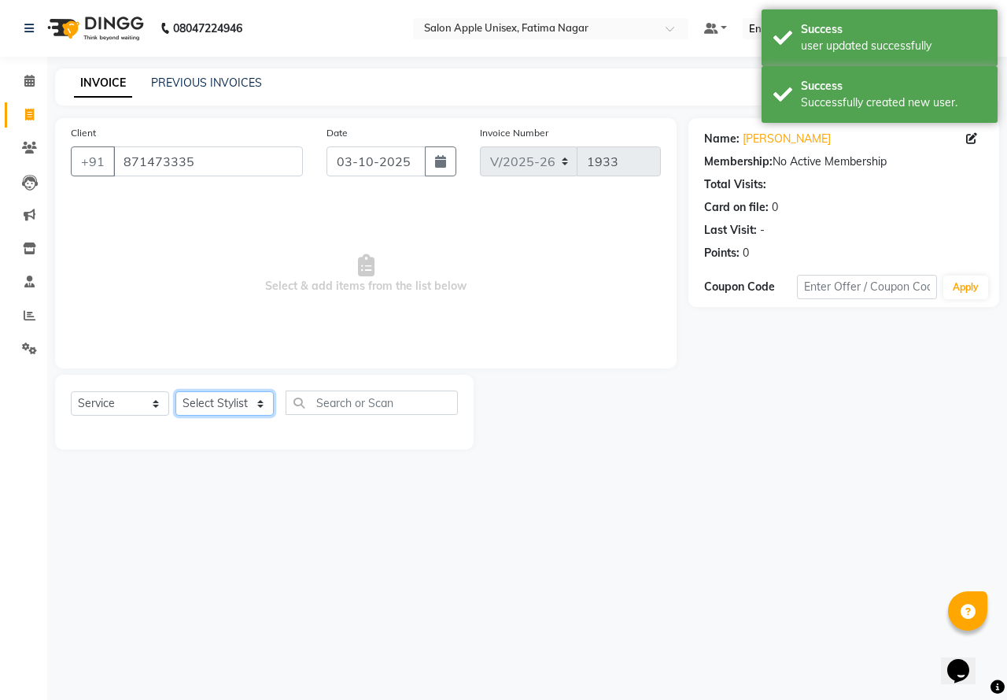
click at [227, 401] on select "Select Stylist [PERSON_NAME] [PERSON_NAME] [PERSON_NAME] [PERSON_NAME] Training…" at bounding box center [224, 403] width 98 height 24
select select "11051"
click at [175, 391] on select "Select Stylist [PERSON_NAME] [PERSON_NAME] [PERSON_NAME] [PERSON_NAME] Training…" at bounding box center [224, 403] width 98 height 24
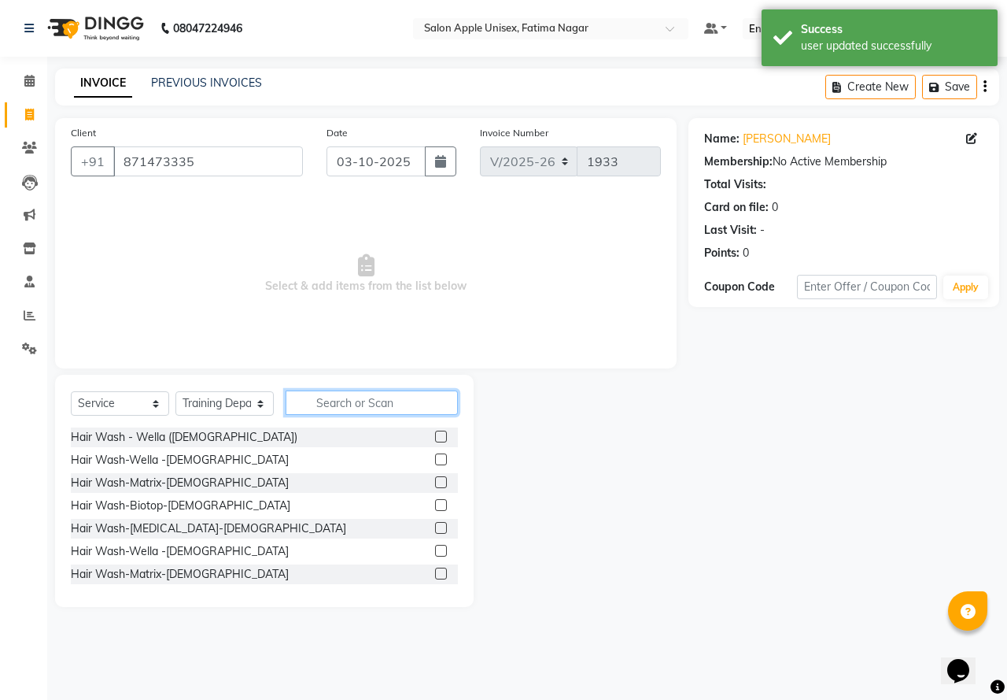
click at [347, 402] on input "text" at bounding box center [372, 402] width 172 height 24
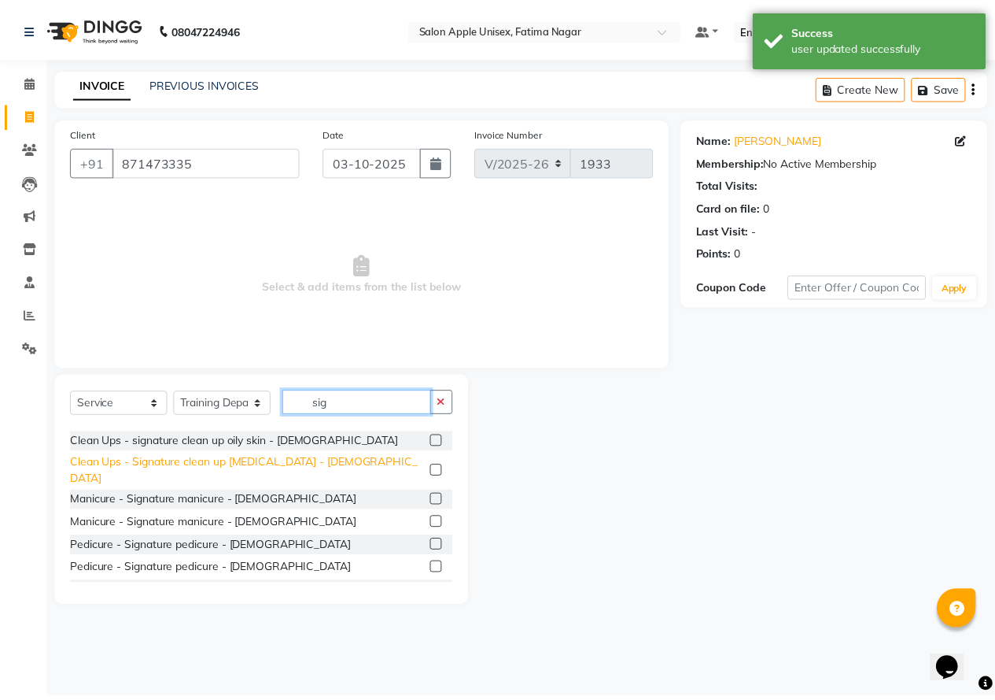
scroll to position [157, 0]
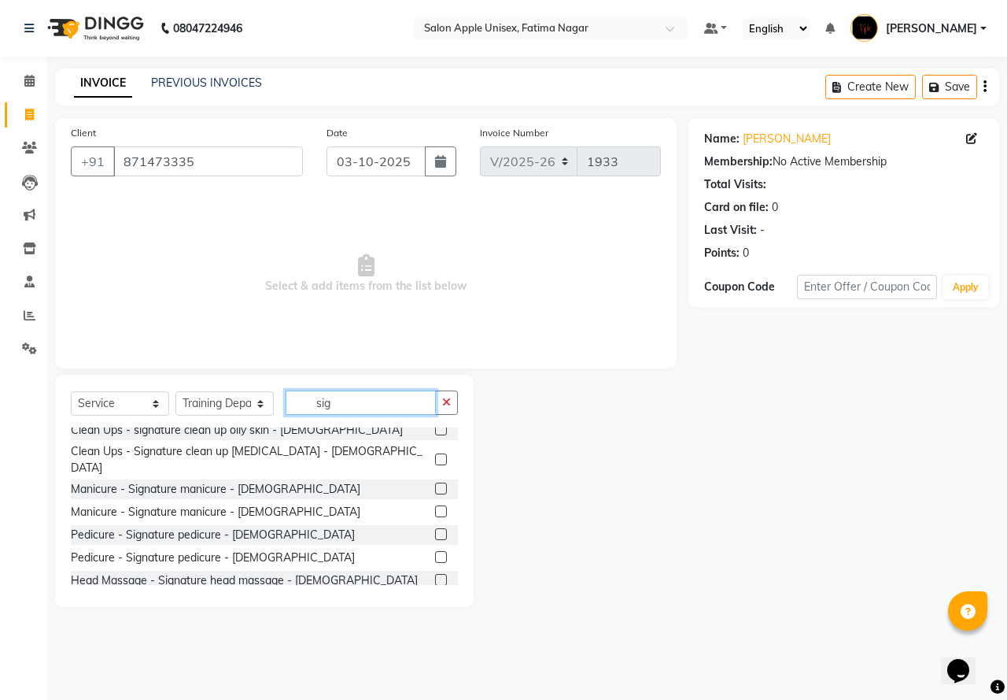
type input "sig"
click at [435, 551] on label at bounding box center [441, 557] width 12 height 12
click at [435, 552] on input "checkbox" at bounding box center [440, 557] width 10 height 10
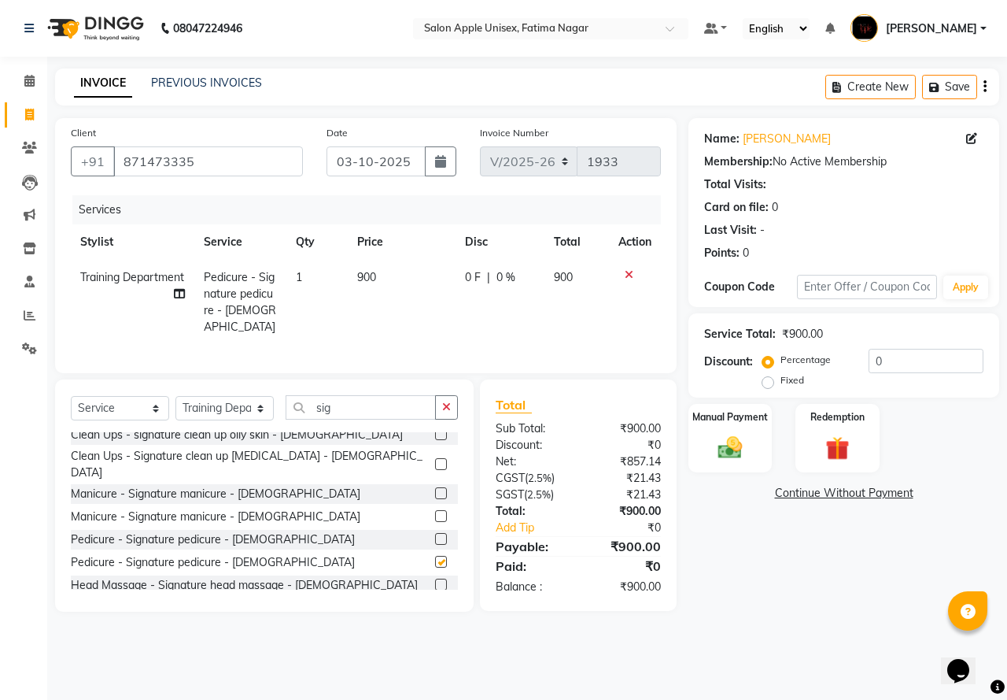
checkbox input "false"
click at [757, 452] on div "Manual Payment" at bounding box center [730, 438] width 87 height 72
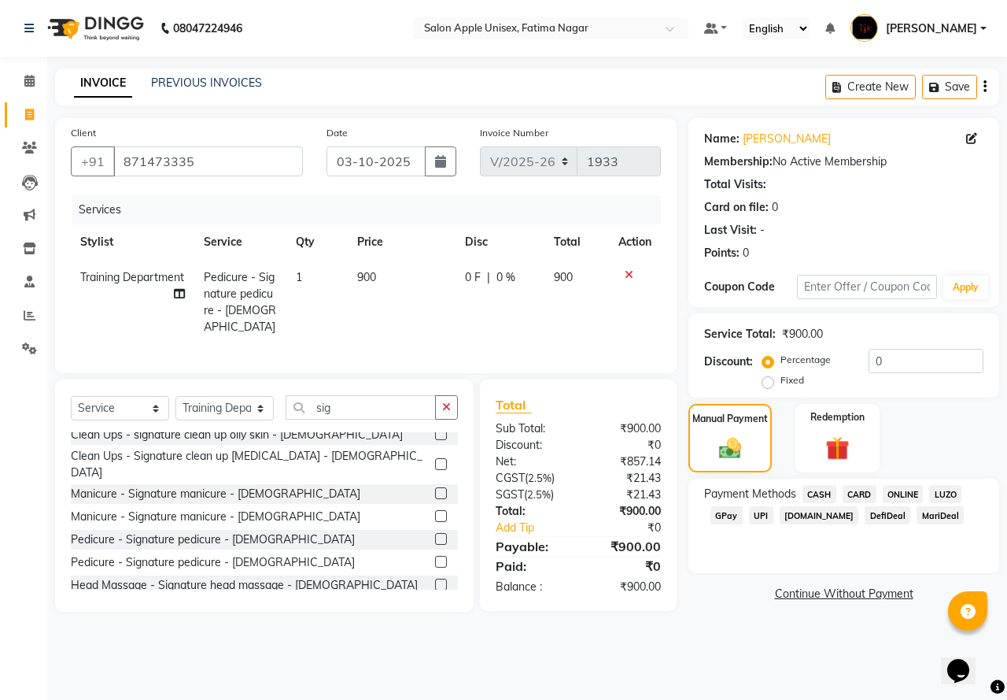
click at [810, 496] on span "CASH" at bounding box center [820, 494] width 34 height 18
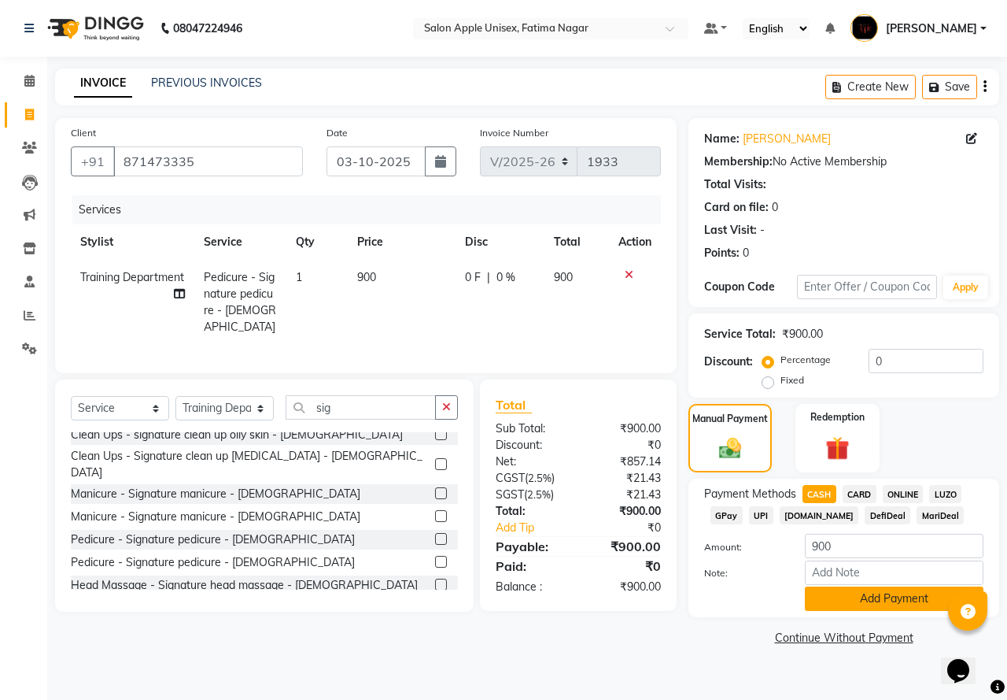
click at [831, 597] on button "Add Payment" at bounding box center [894, 598] width 179 height 24
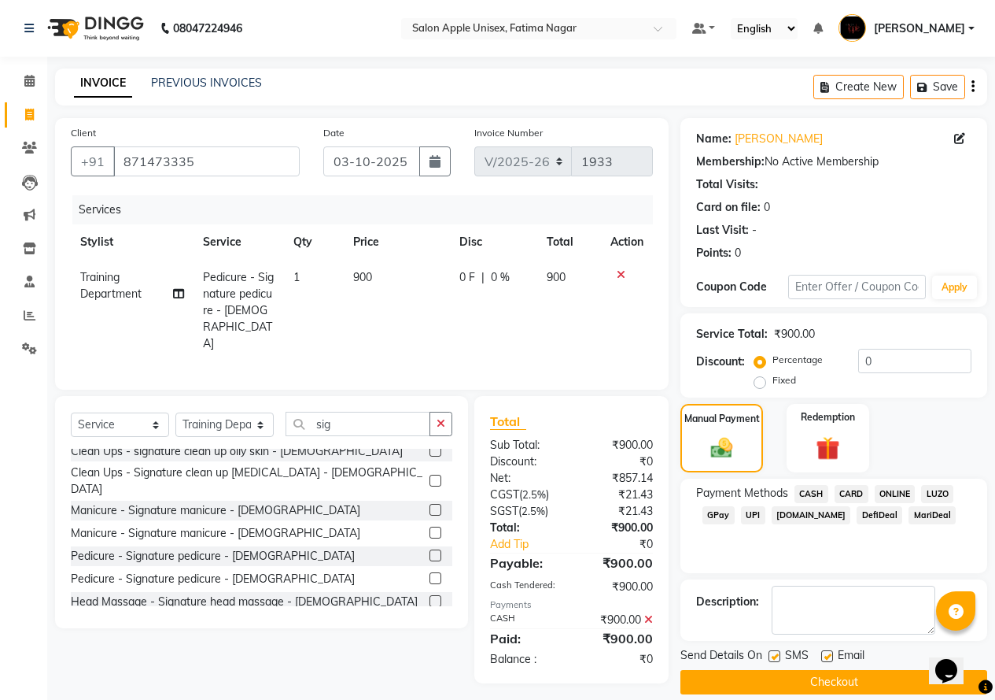
click at [814, 672] on button "Checkout" at bounding box center [834, 682] width 307 height 24
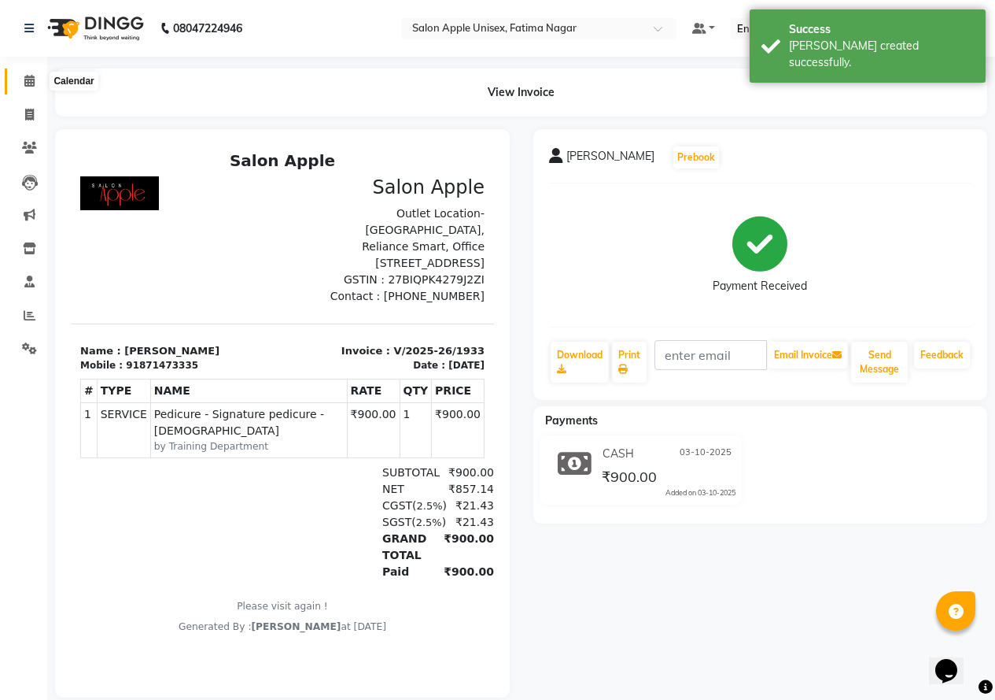
click at [28, 79] on icon at bounding box center [29, 81] width 10 height 12
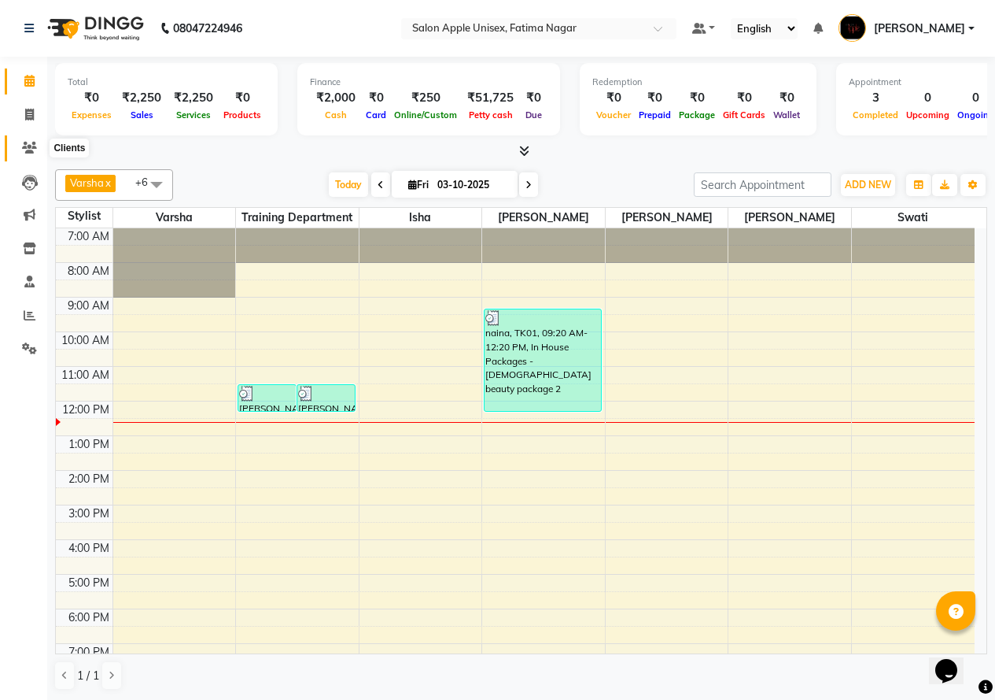
click at [22, 150] on icon at bounding box center [29, 148] width 15 height 12
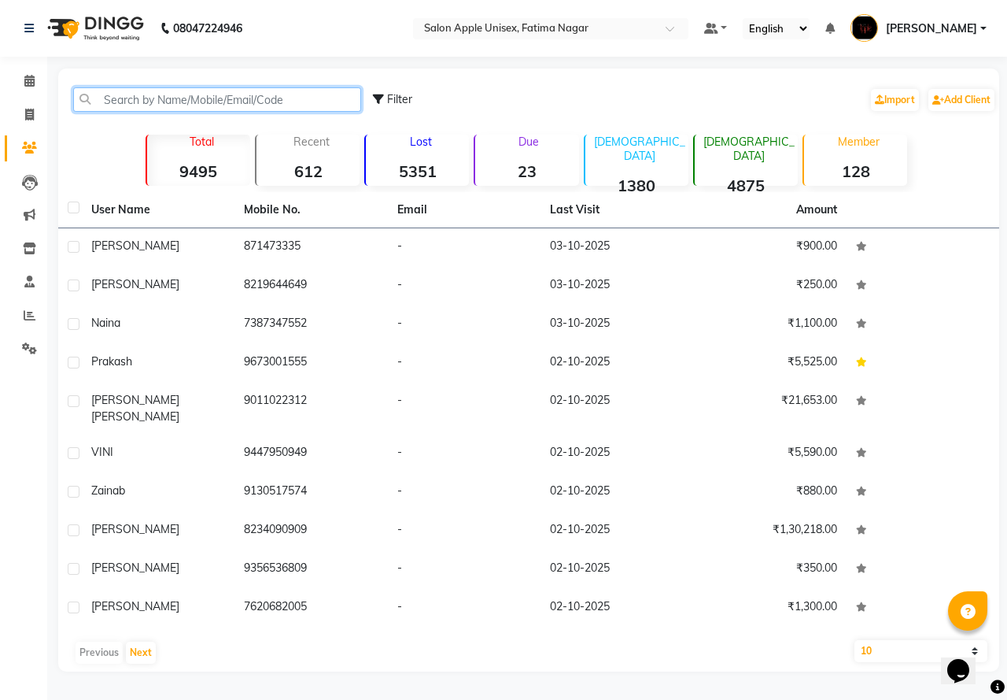
click at [105, 104] on input "text" at bounding box center [217, 99] width 288 height 24
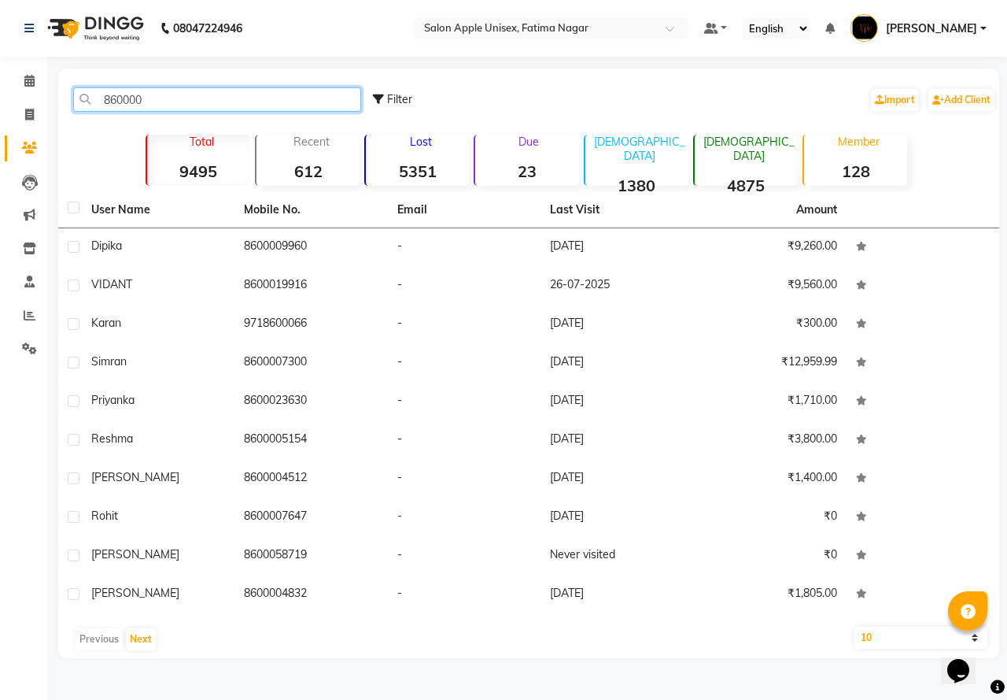
type input "860000"
click at [32, 110] on icon at bounding box center [29, 115] width 9 height 12
select select "service"
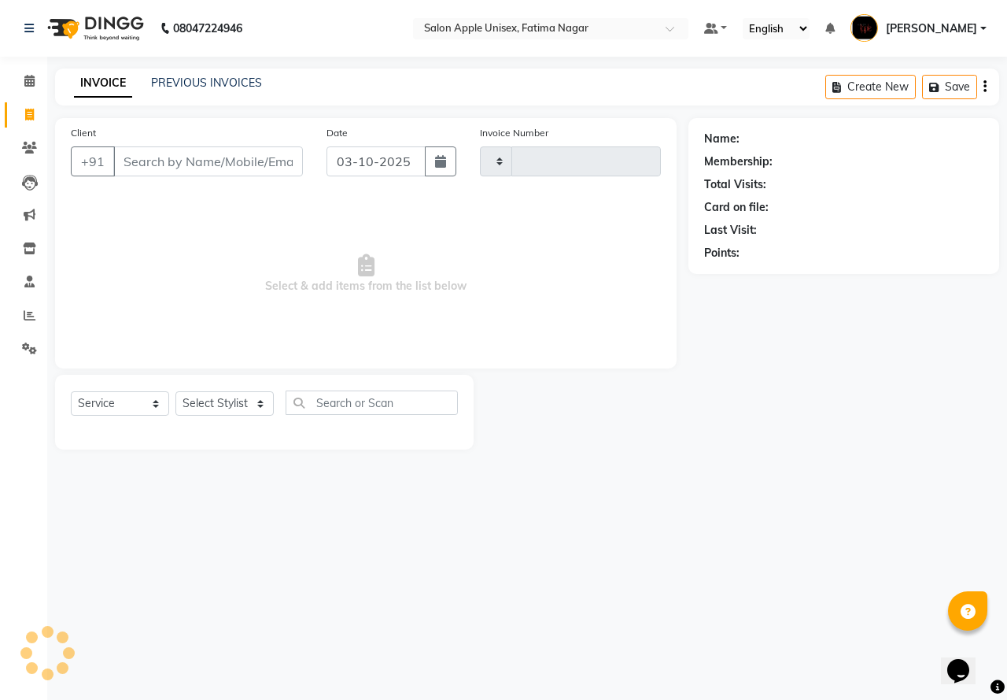
type input "1934"
select select "118"
click at [148, 158] on input "Client" at bounding box center [208, 161] width 190 height 30
type input "8714573335"
click at [277, 170] on button "Add Client" at bounding box center [262, 161] width 81 height 30
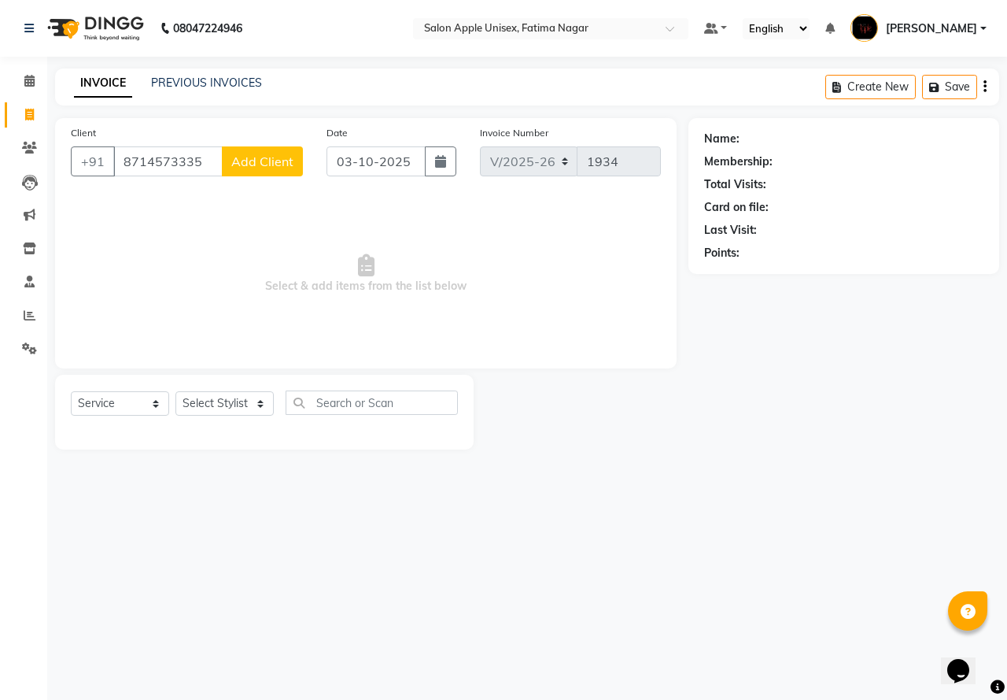
select select "22"
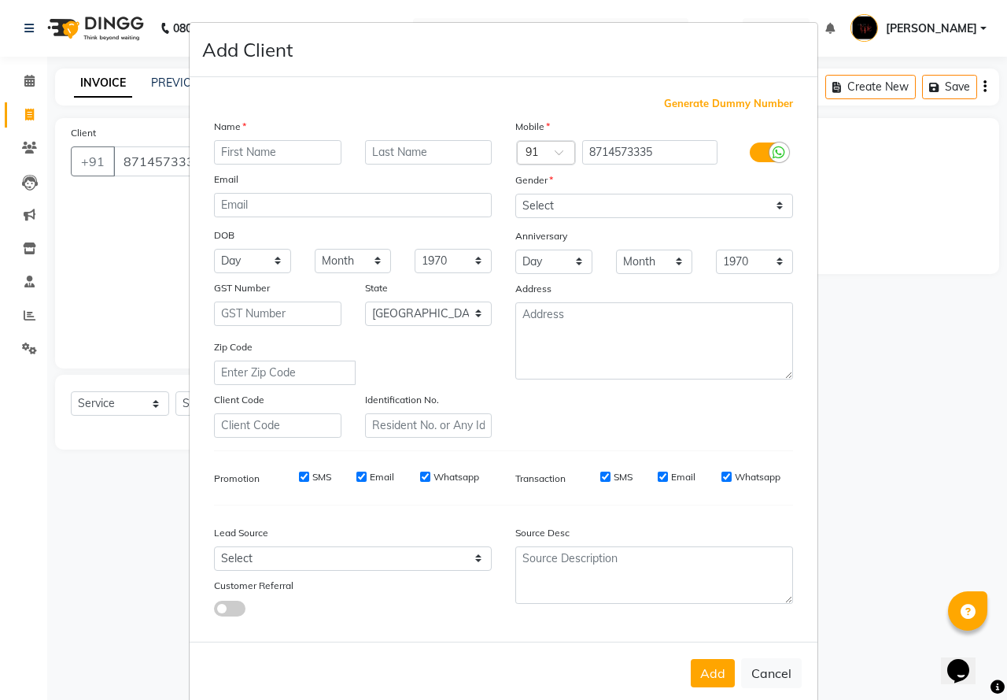
click at [231, 140] on input "text" at bounding box center [277, 152] width 127 height 24
click at [786, 683] on button "Cancel" at bounding box center [771, 673] width 61 height 30
select select
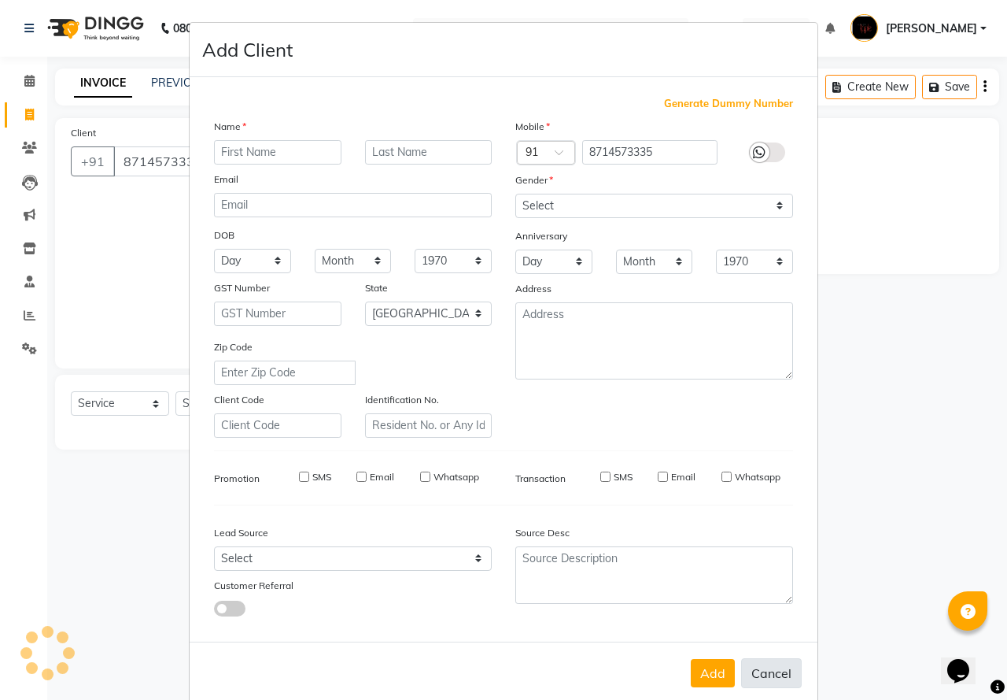
select select "null"
select select
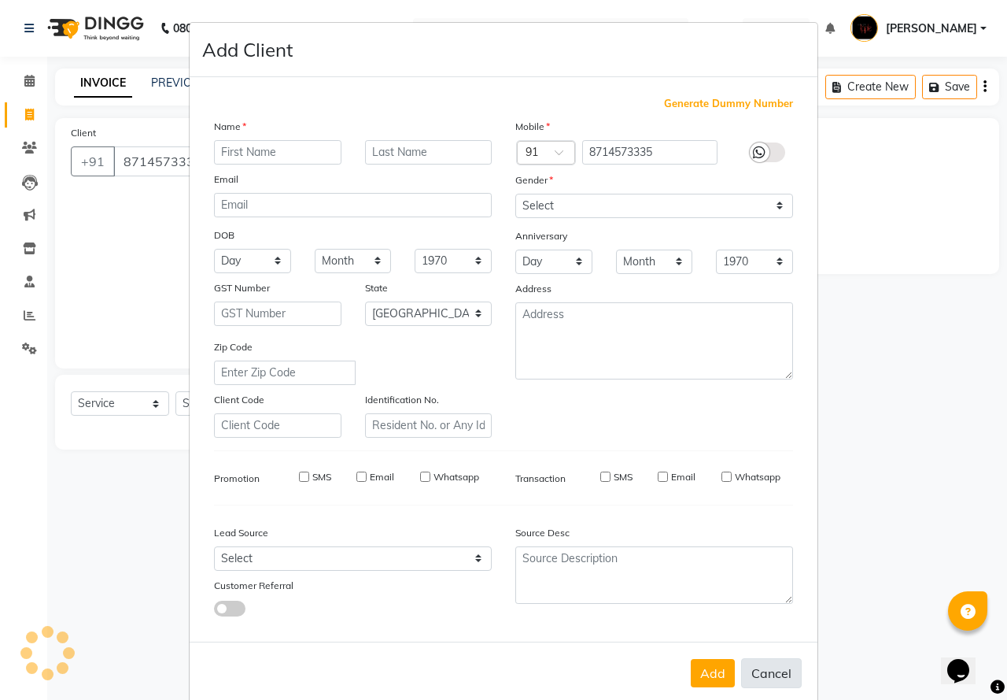
checkbox input "false"
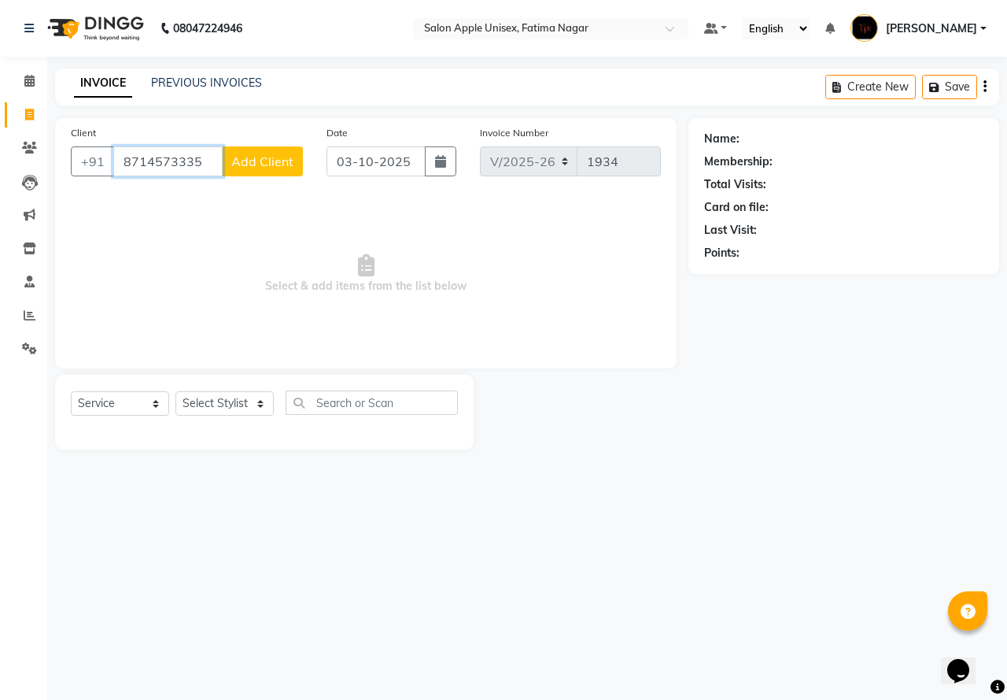
click at [198, 163] on input "8714573335" at bounding box center [167, 161] width 109 height 30
type input "8"
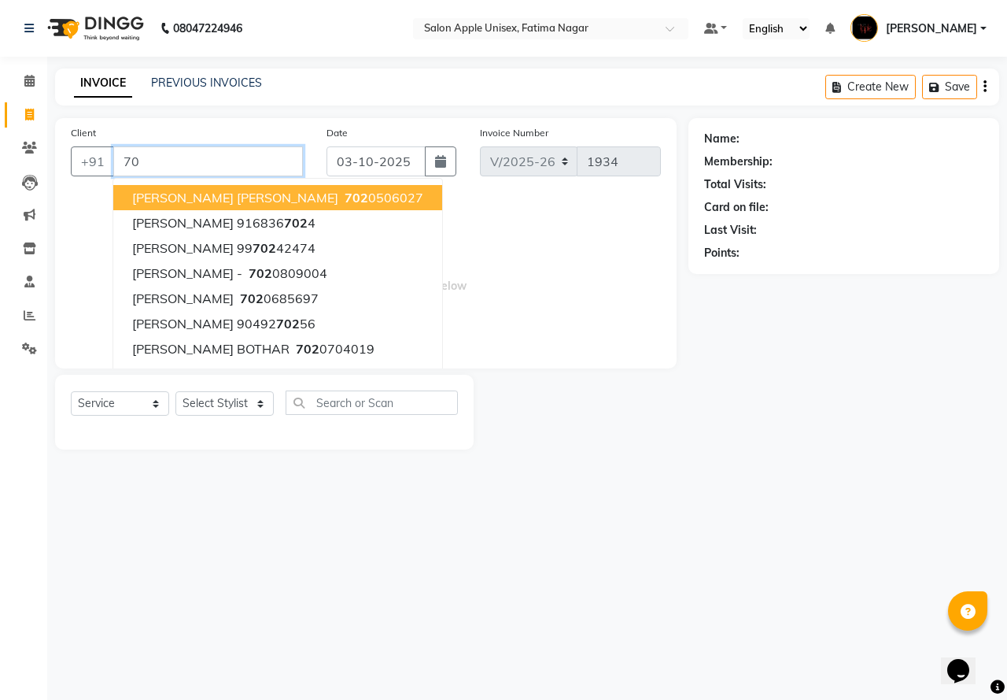
type input "7"
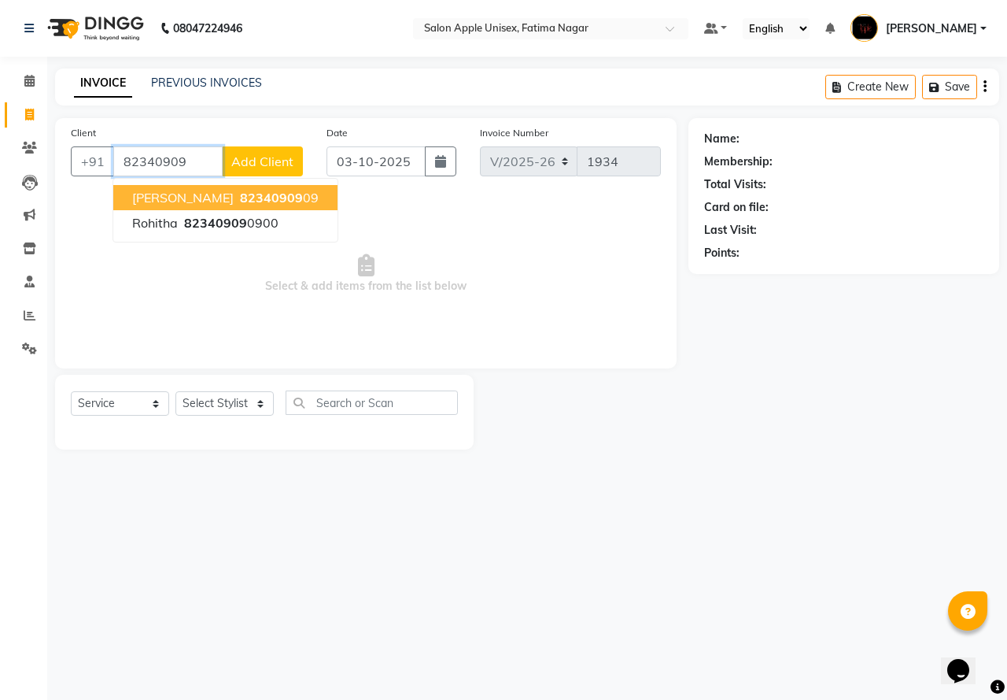
click at [240, 197] on span "82340909" at bounding box center [271, 198] width 63 height 16
type input "8234090909"
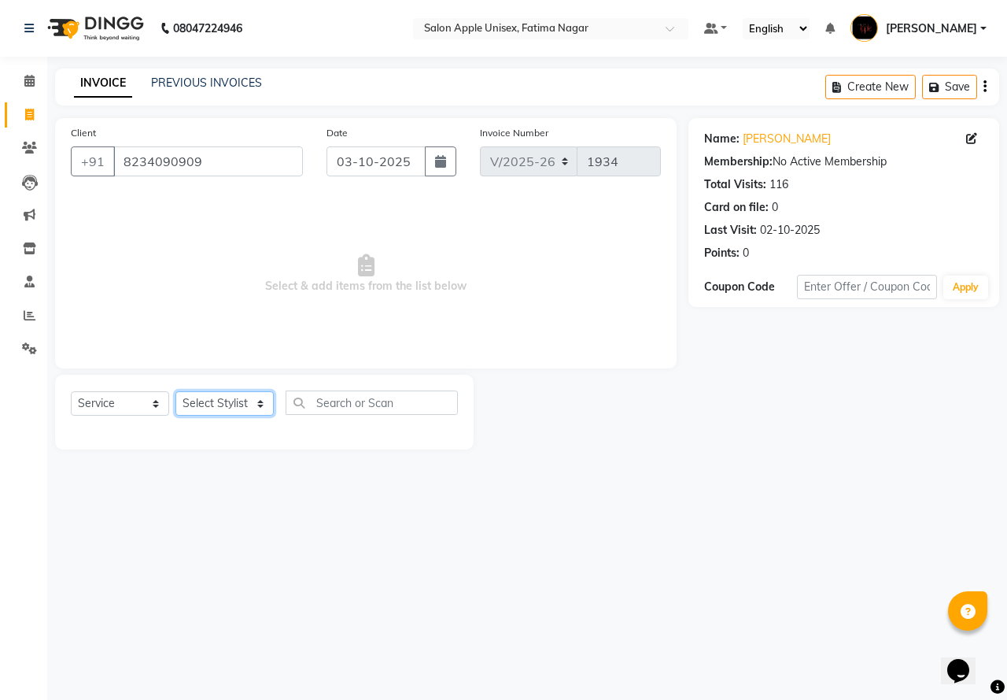
click at [205, 412] on select "Select Stylist [PERSON_NAME] [PERSON_NAME] [PERSON_NAME] [PERSON_NAME] Training…" at bounding box center [224, 403] width 98 height 24
select select "11051"
click at [175, 391] on select "Select Stylist [PERSON_NAME] [PERSON_NAME] [PERSON_NAME] [PERSON_NAME] Training…" at bounding box center [224, 403] width 98 height 24
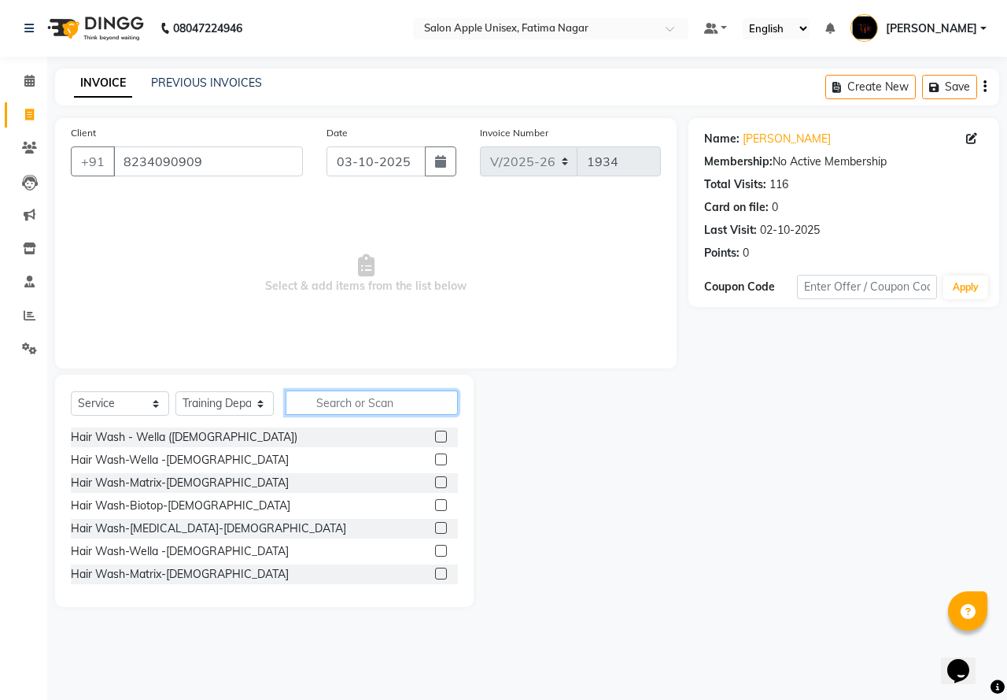
click at [332, 398] on input "text" at bounding box center [372, 402] width 172 height 24
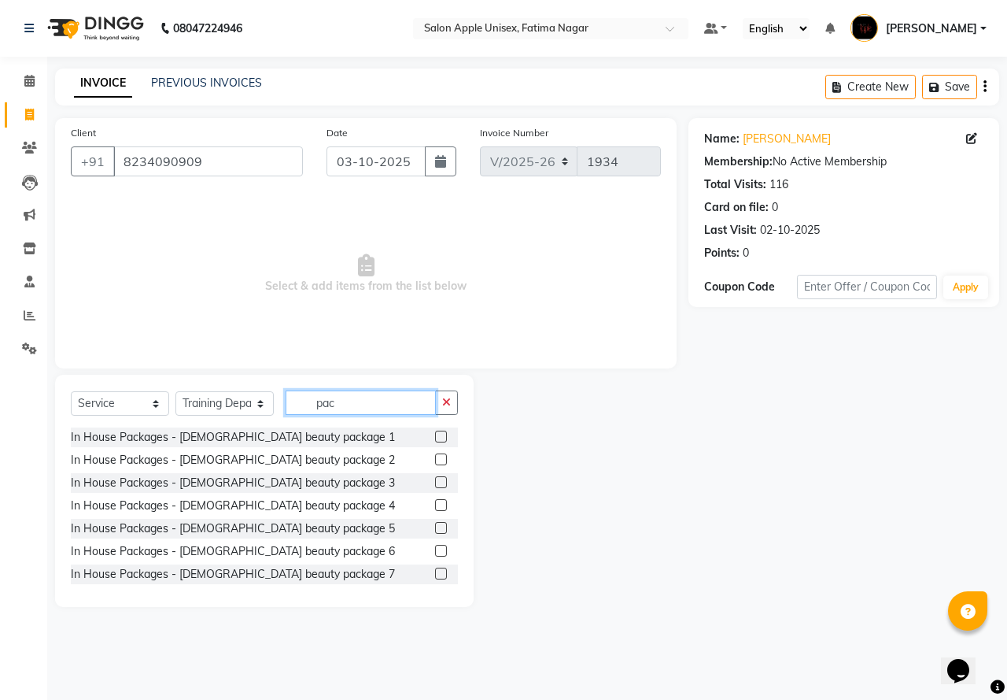
type input "pac"
click at [435, 439] on label at bounding box center [441, 436] width 12 height 12
click at [435, 439] on input "checkbox" at bounding box center [440, 437] width 10 height 10
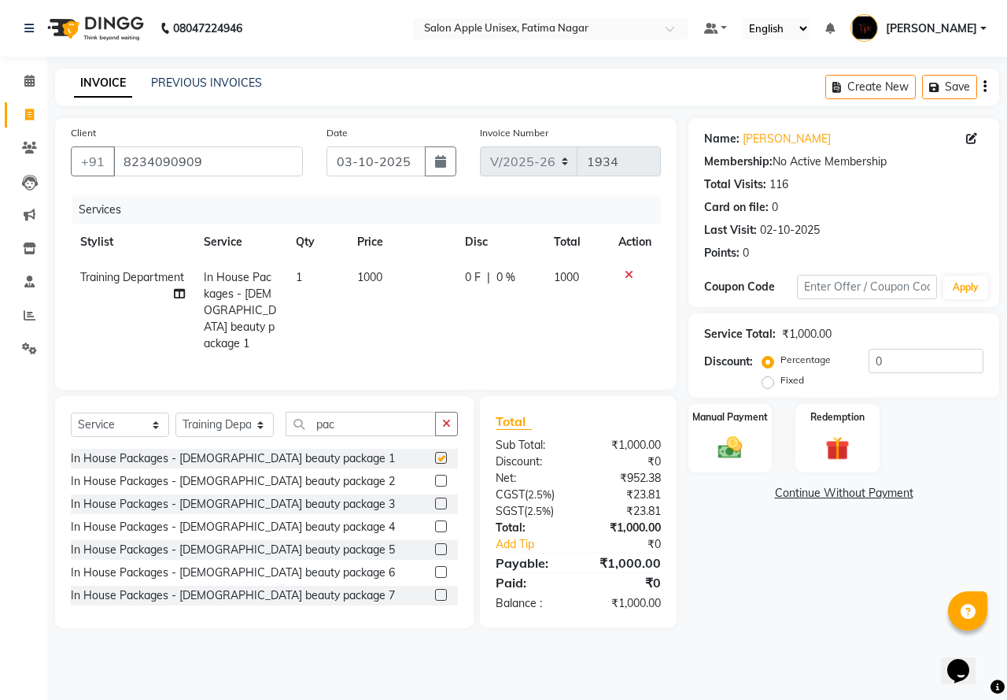
checkbox input "false"
click at [344, 416] on input "pac" at bounding box center [361, 424] width 150 height 24
type input "p"
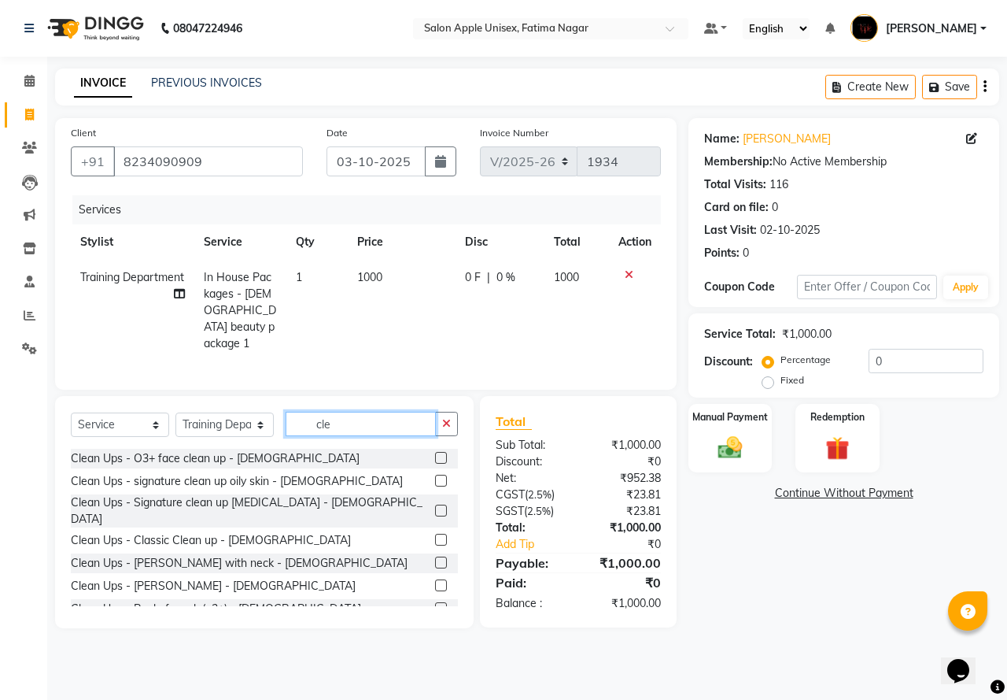
type input "cle"
click at [435, 579] on label at bounding box center [441, 585] width 12 height 12
click at [435, 581] on input "checkbox" at bounding box center [440, 586] width 10 height 10
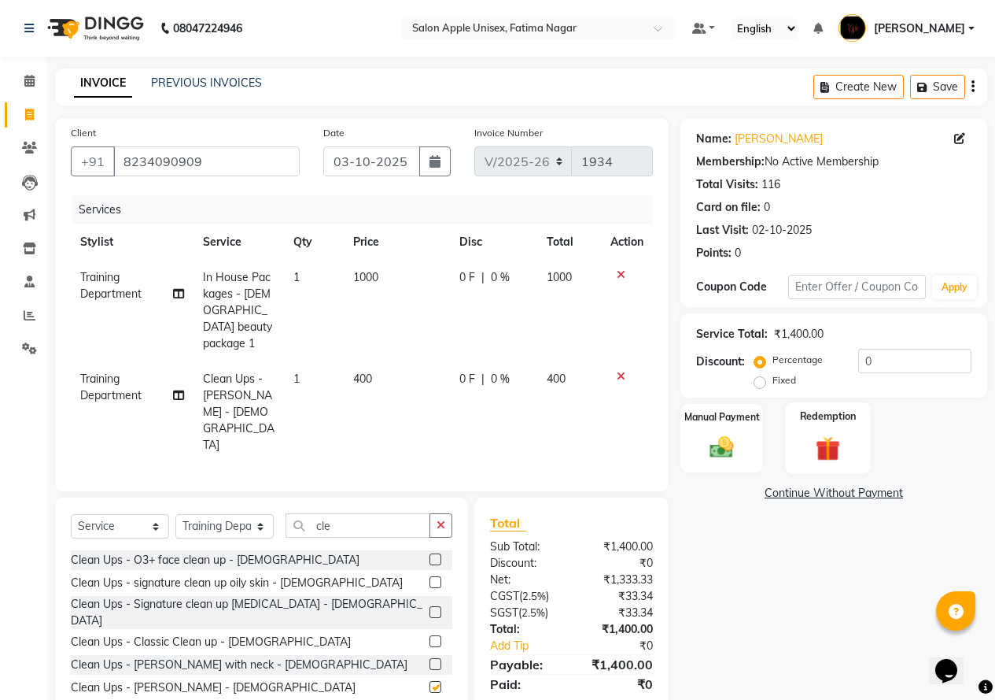
checkbox input "false"
click at [773, 382] on label "Fixed" at bounding box center [785, 380] width 24 height 14
click at [766, 382] on input "Fixed" at bounding box center [763, 380] width 11 height 11
radio input "true"
click at [866, 355] on input "0" at bounding box center [915, 361] width 113 height 24
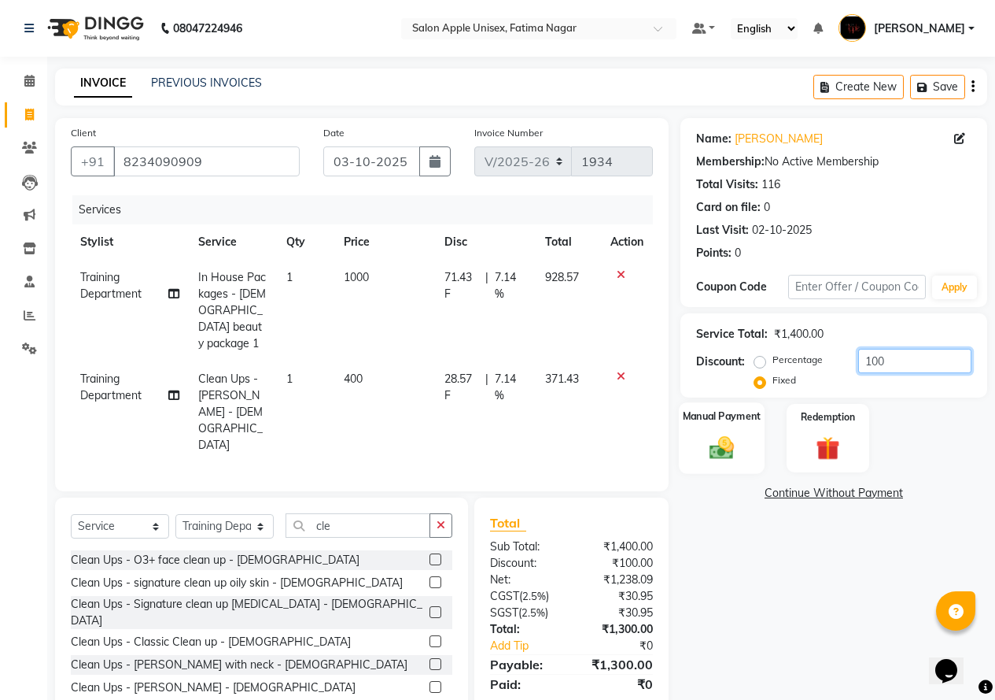
type input "100"
click at [733, 464] on div "Manual Payment" at bounding box center [722, 438] width 86 height 72
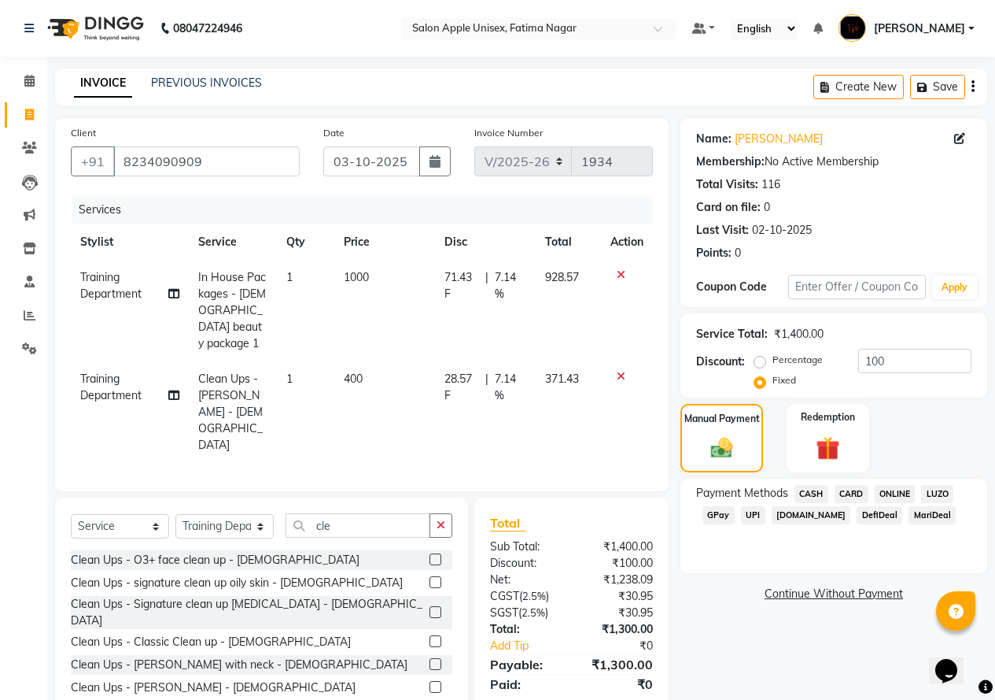
click at [893, 493] on span "ONLINE" at bounding box center [895, 494] width 41 height 18
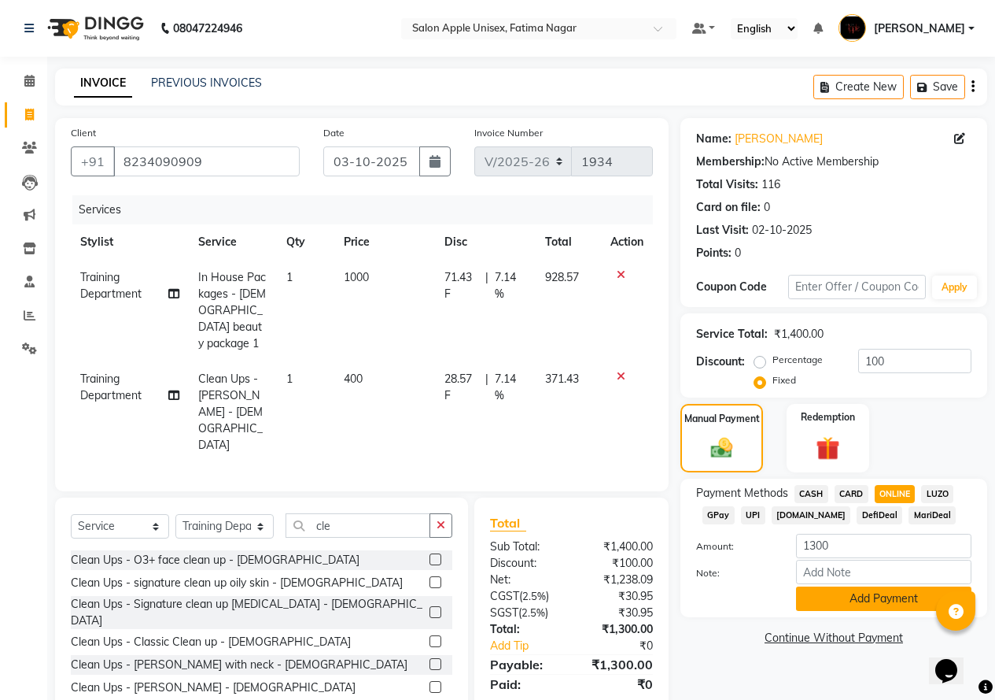
click at [889, 594] on button "Add Payment" at bounding box center [883, 598] width 175 height 24
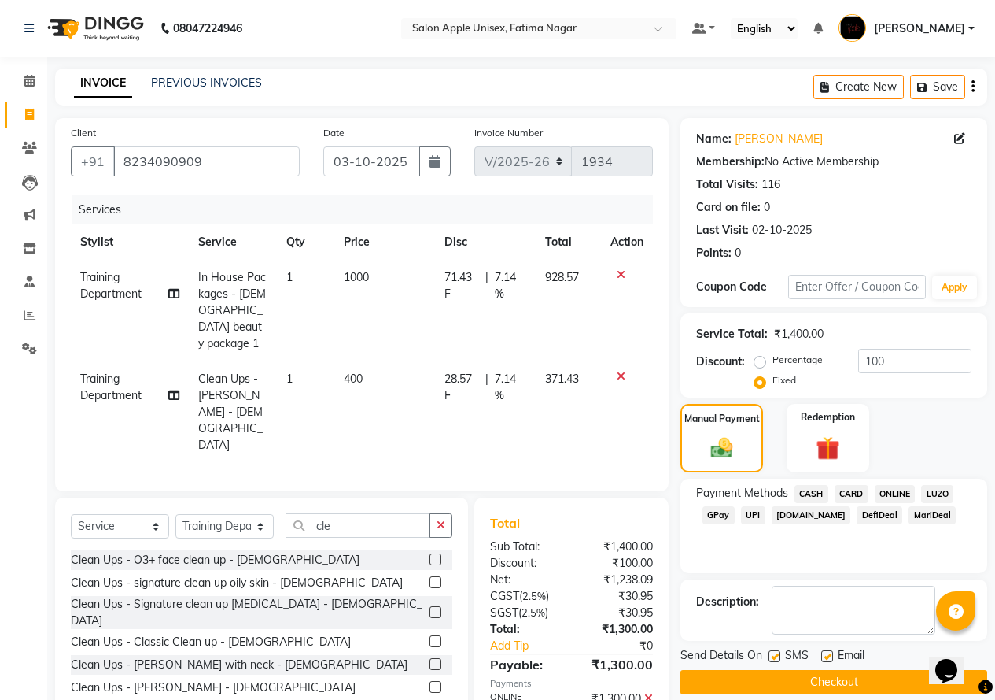
click at [846, 684] on button "Checkout" at bounding box center [834, 682] width 307 height 24
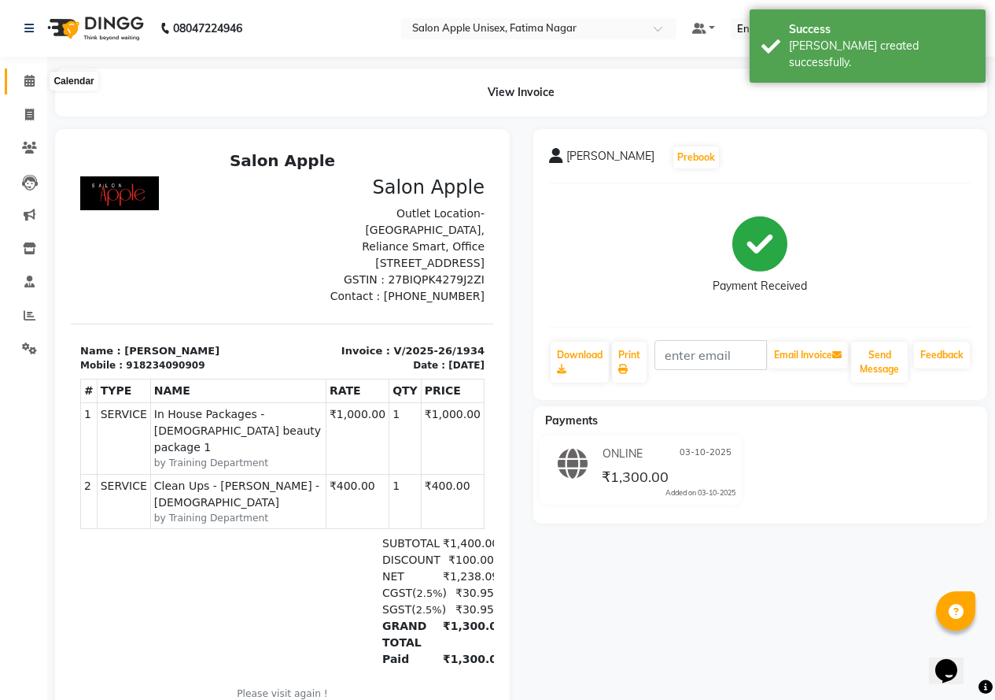
click at [28, 87] on span at bounding box center [30, 81] width 28 height 18
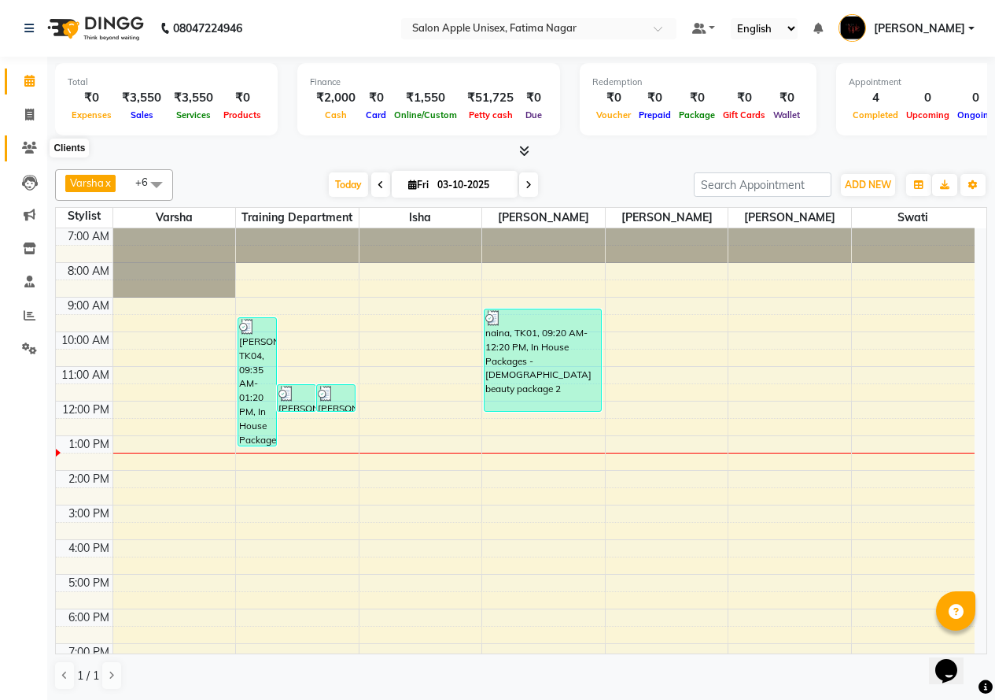
click at [36, 149] on icon at bounding box center [29, 148] width 15 height 12
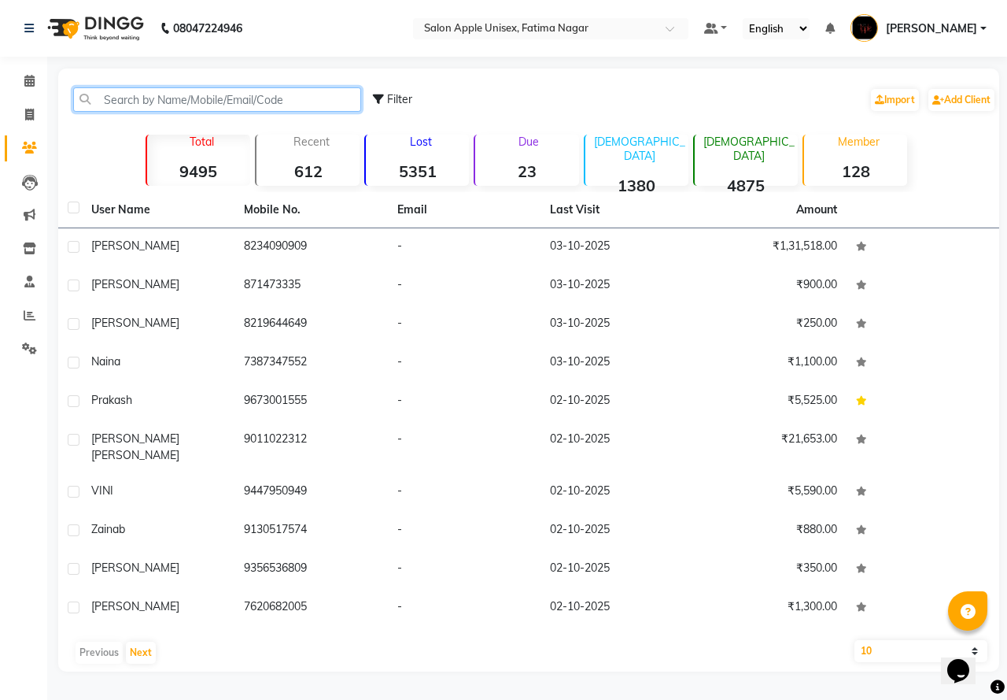
click at [108, 100] on input "text" at bounding box center [217, 99] width 288 height 24
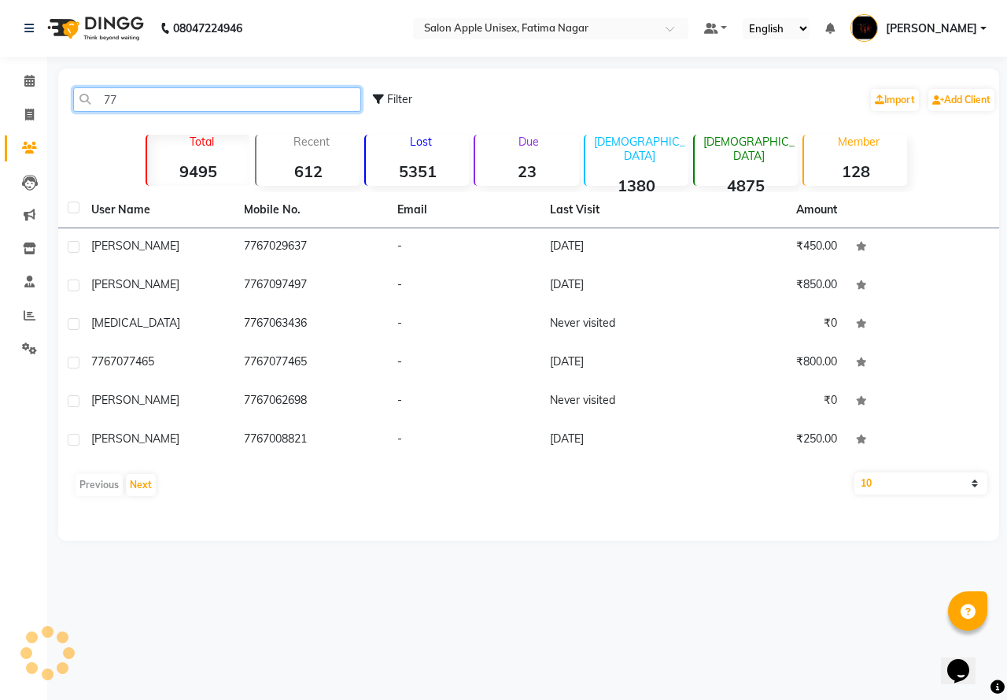
type input "7"
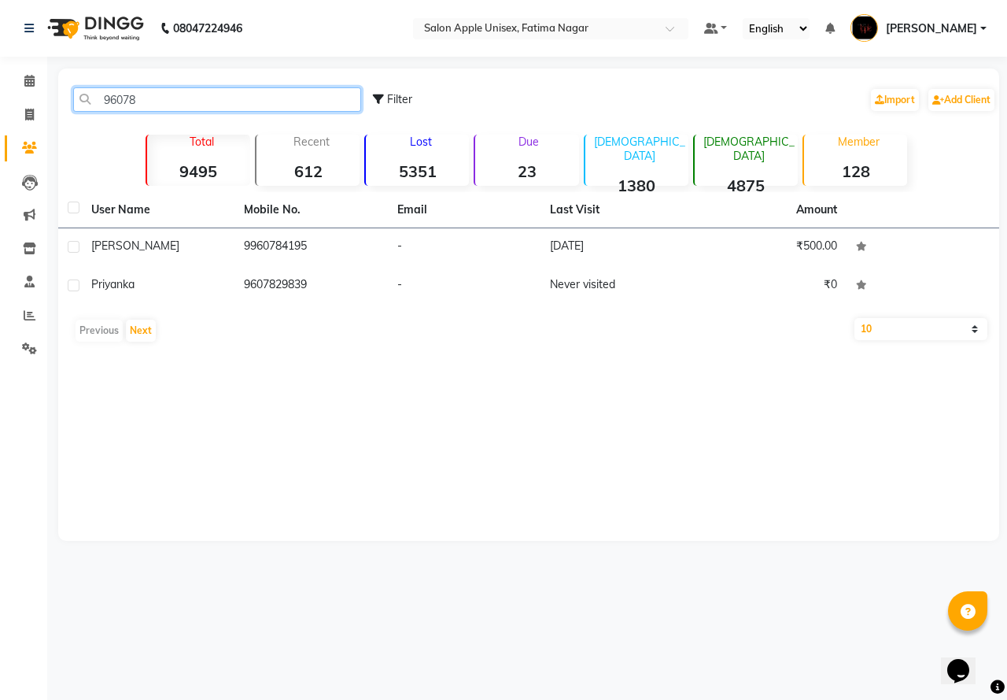
type input "96078"
